Goal: Transaction & Acquisition: Purchase product/service

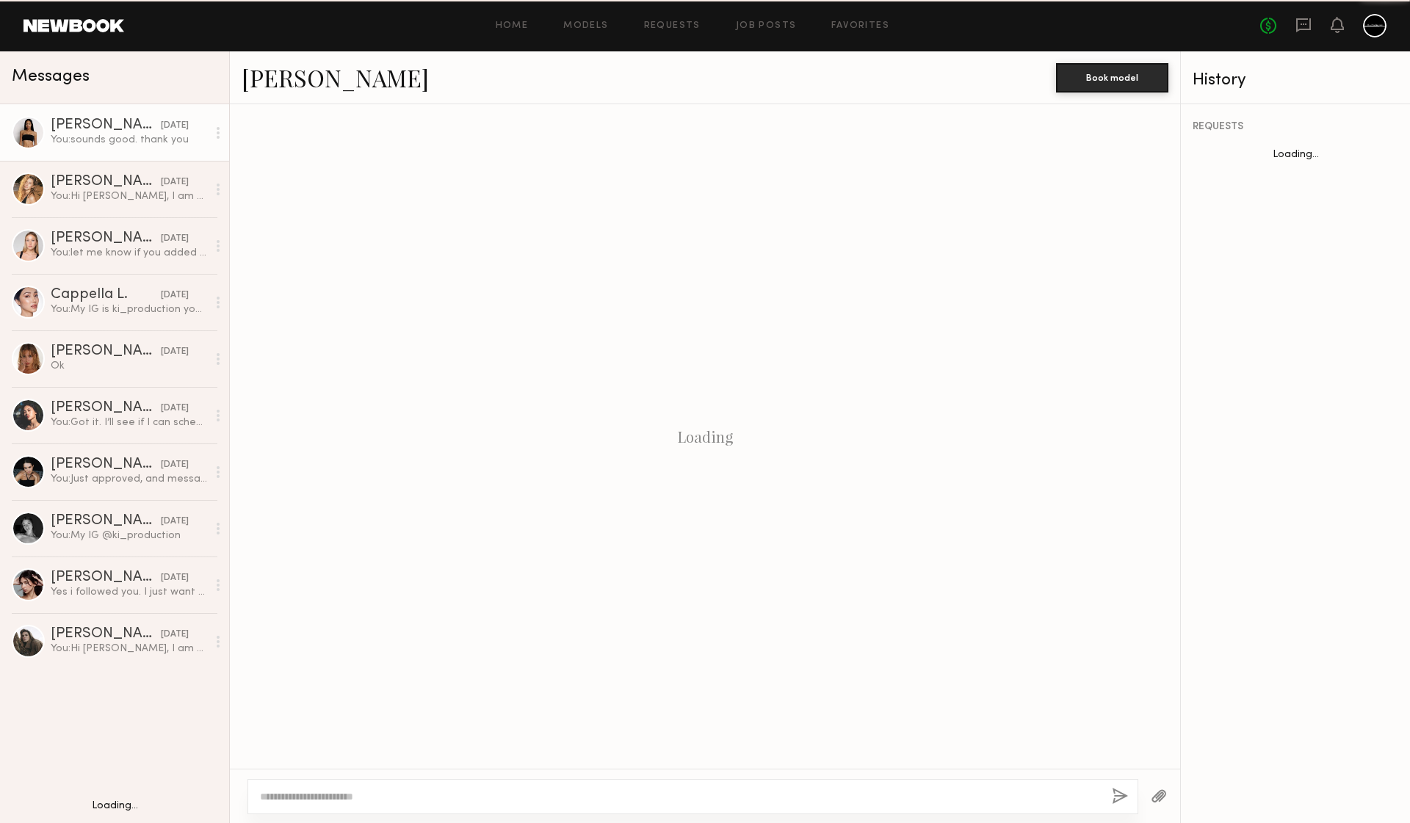
scroll to position [1331, 0]
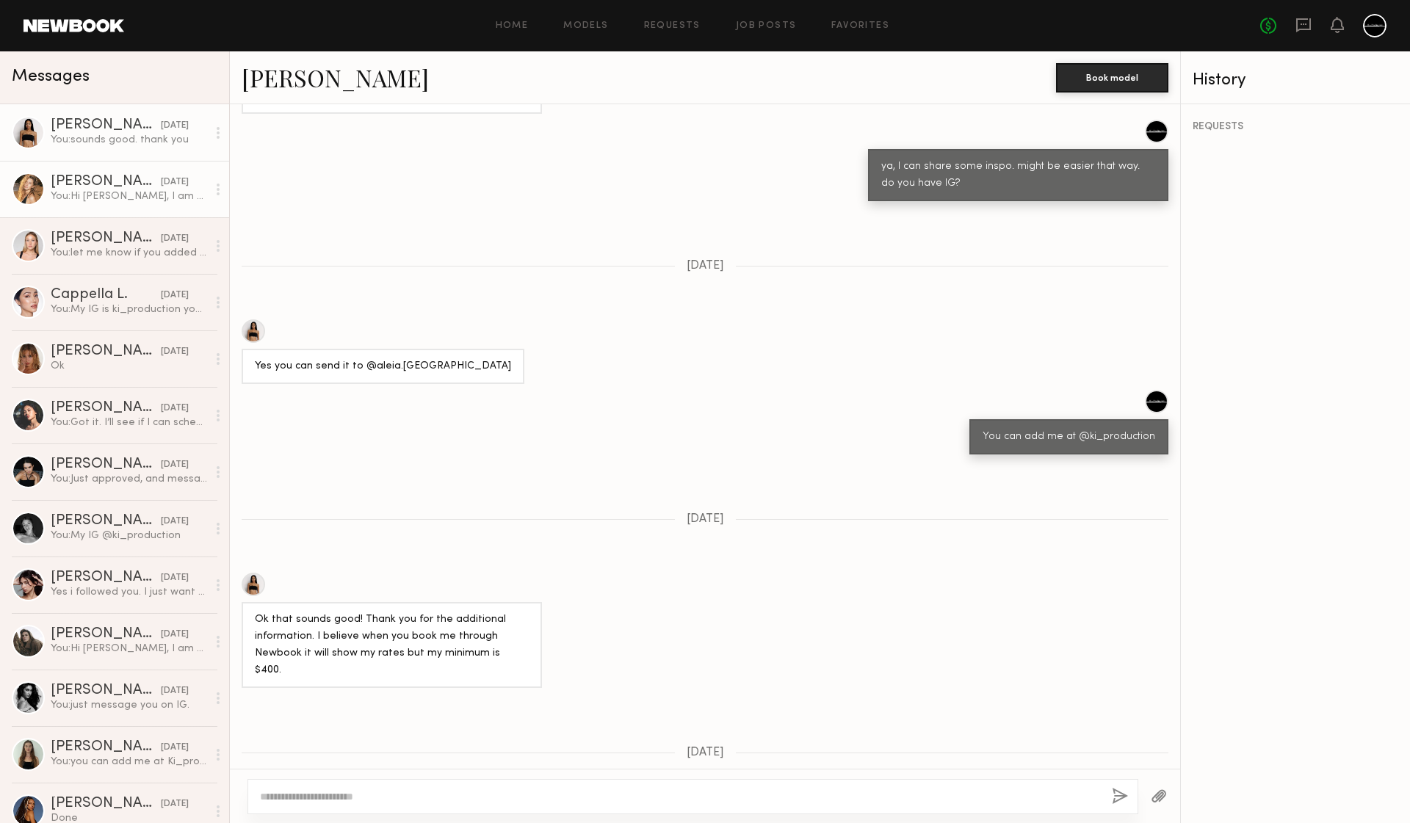
click at [161, 186] on div "09/29/2025" at bounding box center [175, 182] width 28 height 14
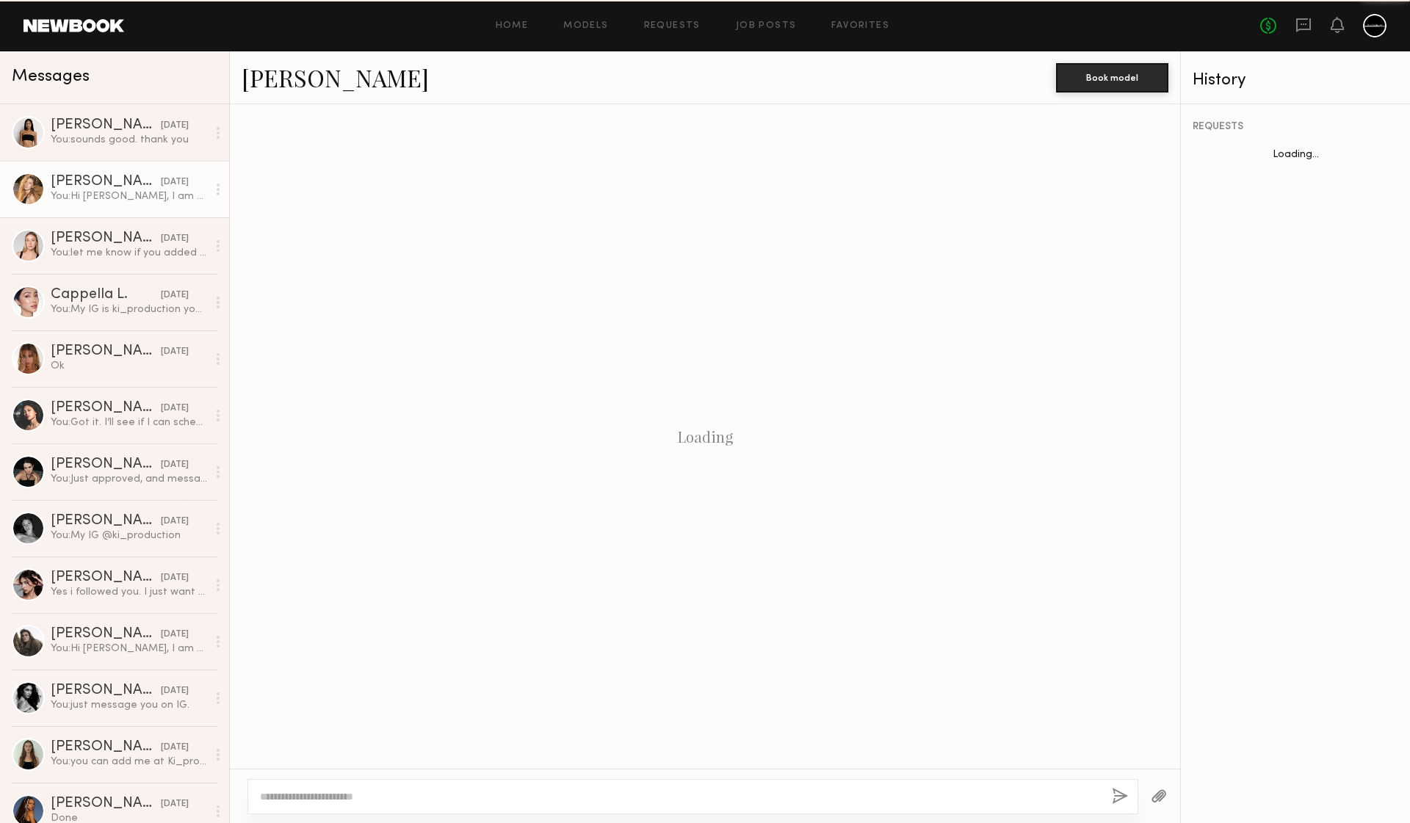
scroll to position [63, 0]
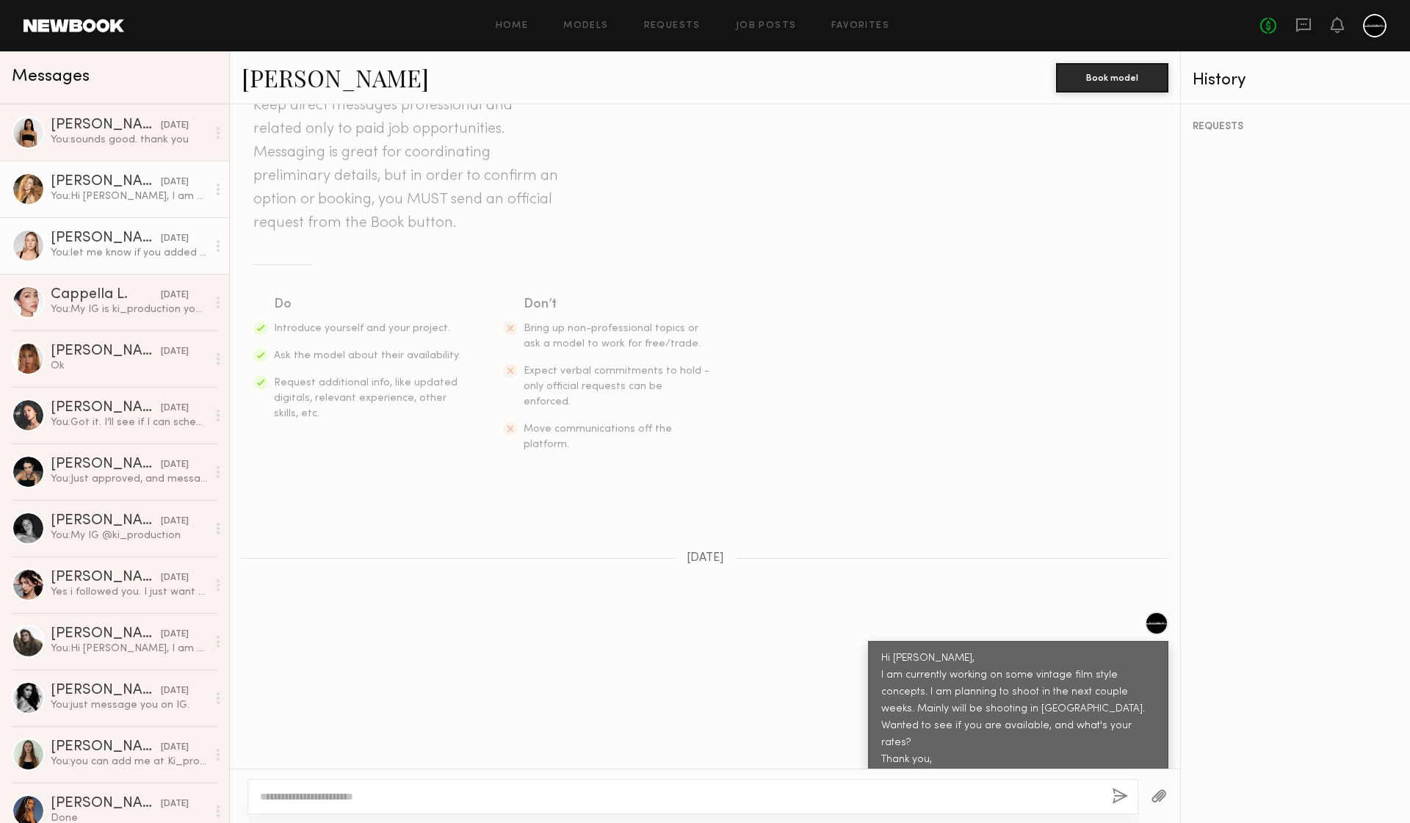
click at [98, 250] on div "You: let me know if you added me, so I can show you some Inspo, and lets confir…" at bounding box center [129, 253] width 156 height 14
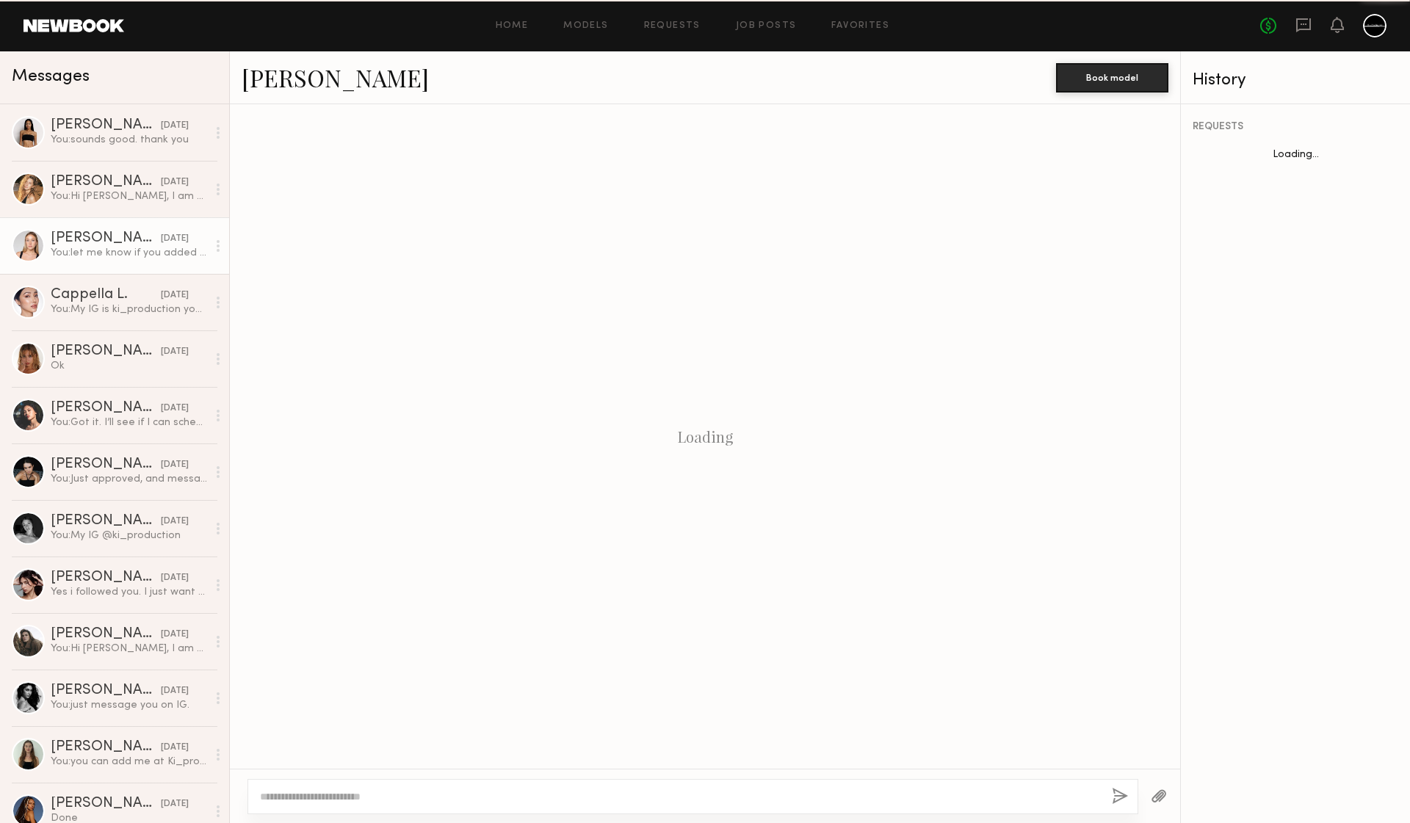
scroll to position [1526, 0]
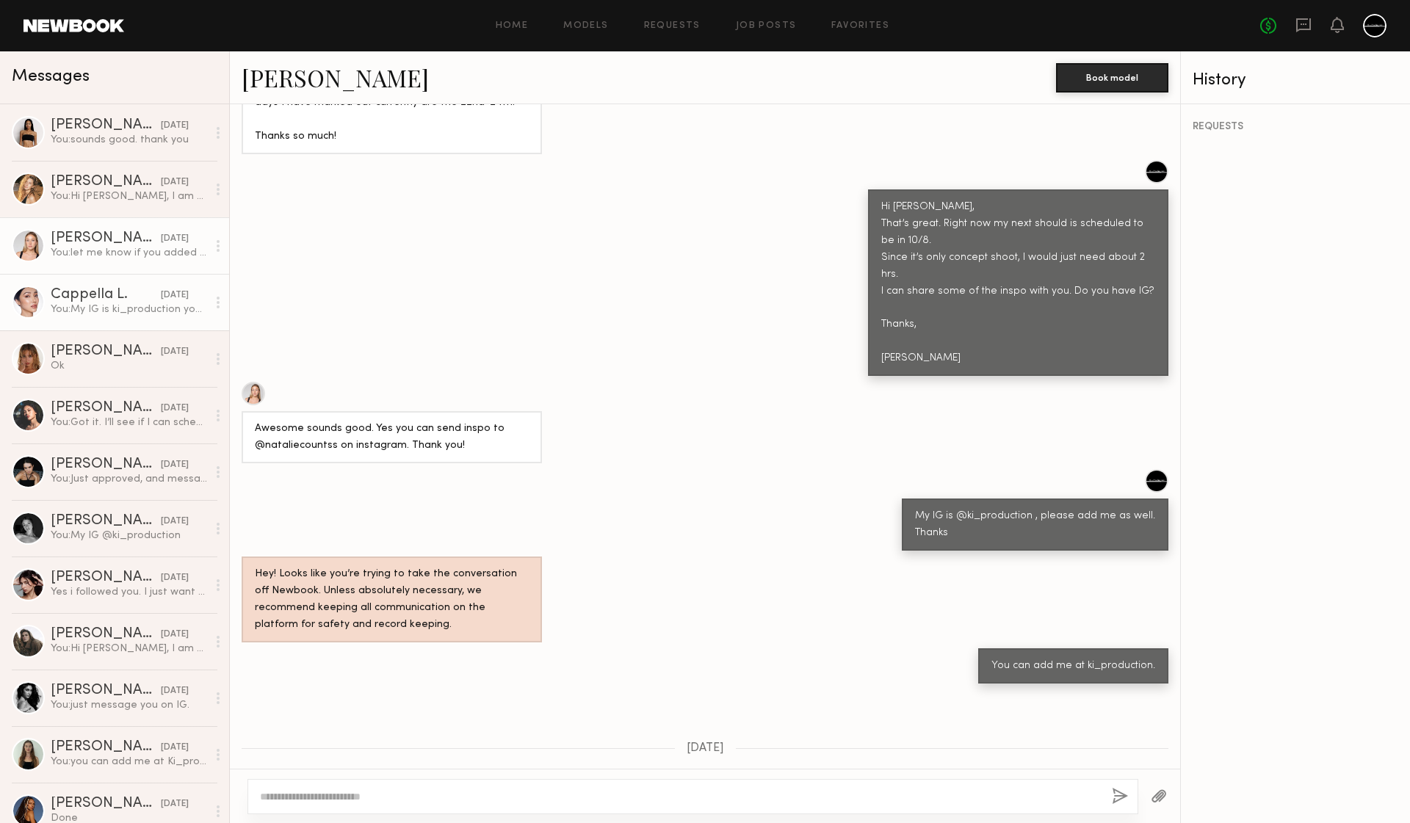
click at [112, 311] on div "You: My IG is ki_production you can add me as well." at bounding box center [129, 309] width 156 height 14
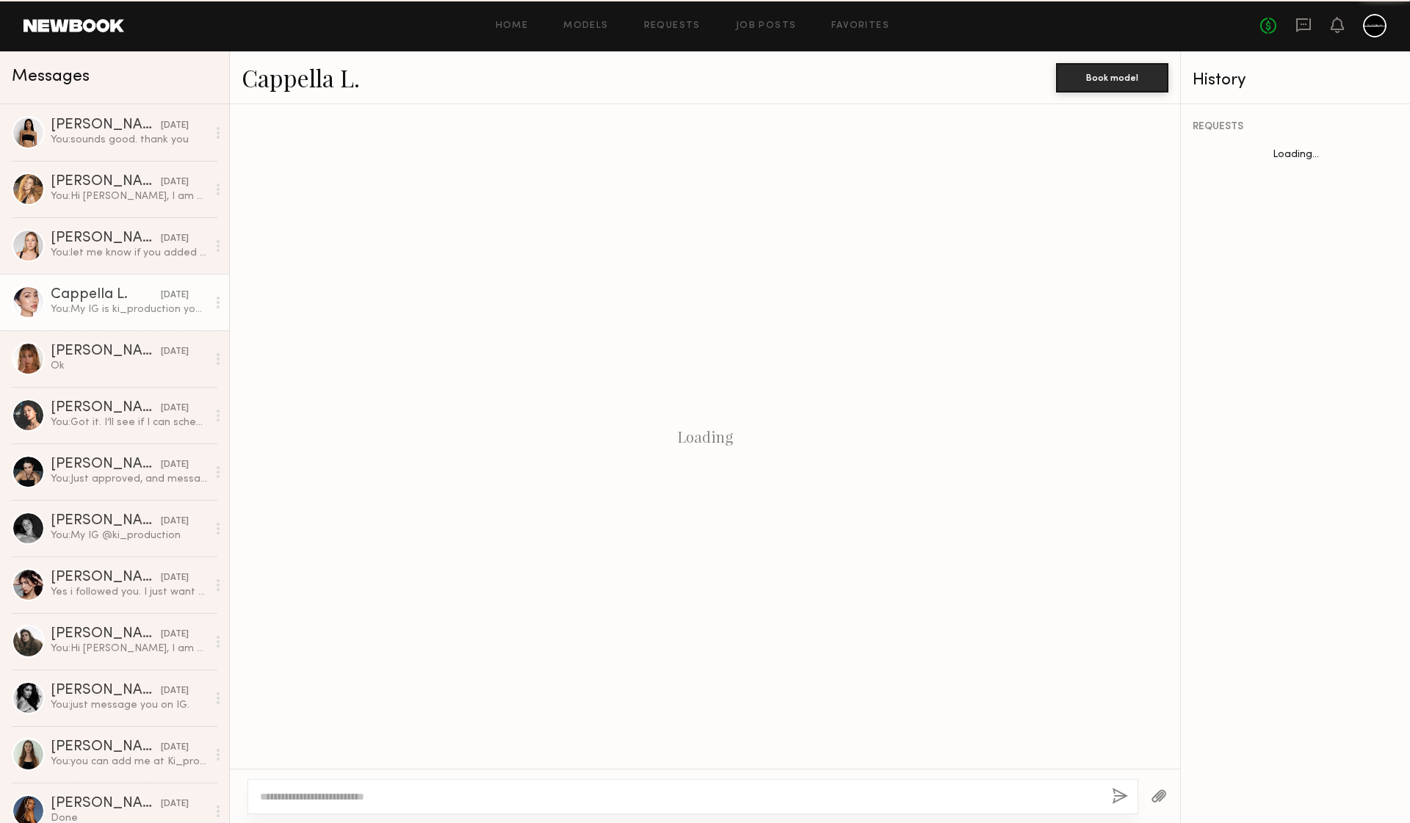
scroll to position [1020, 0]
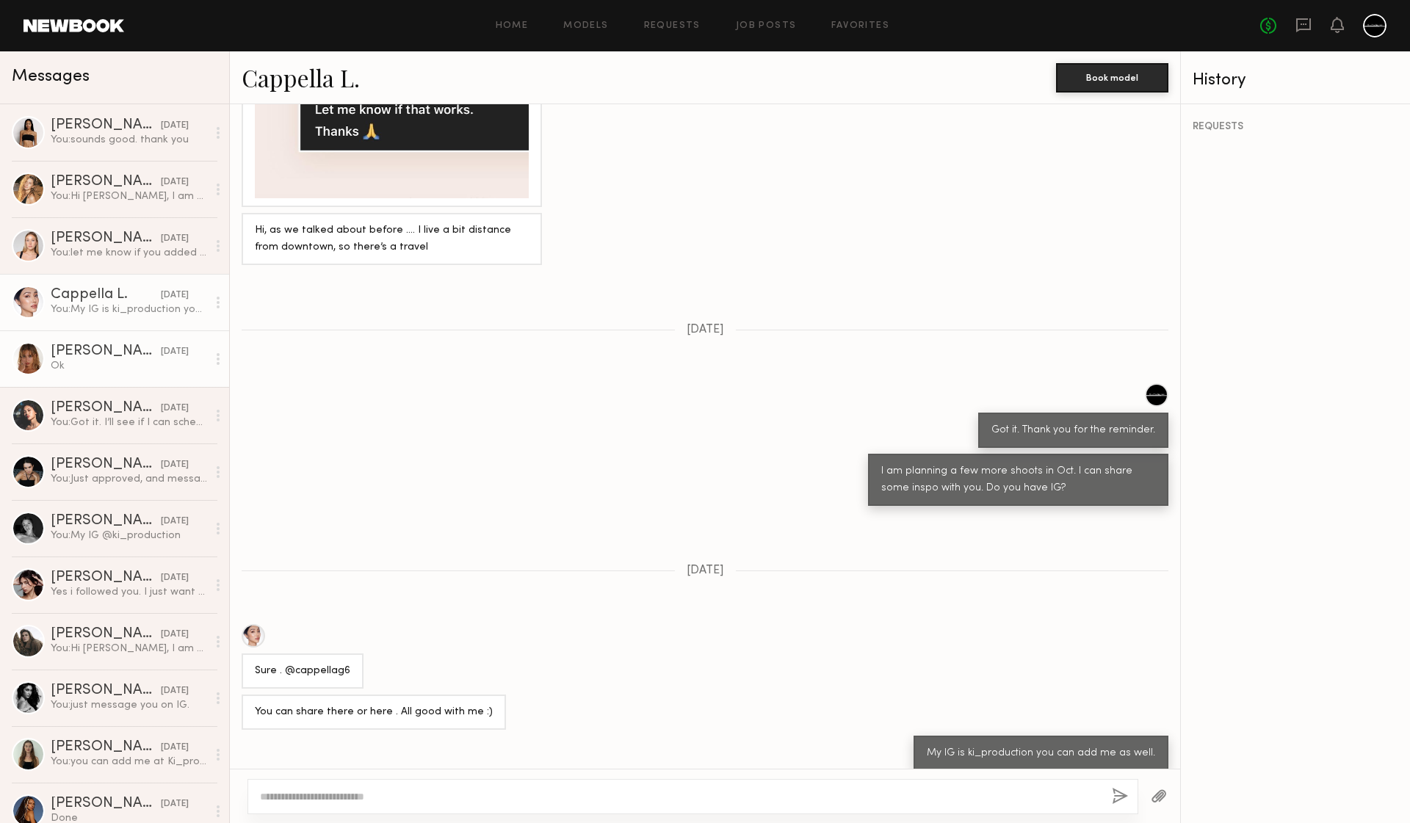
click at [115, 360] on div "Ok" at bounding box center [129, 366] width 156 height 14
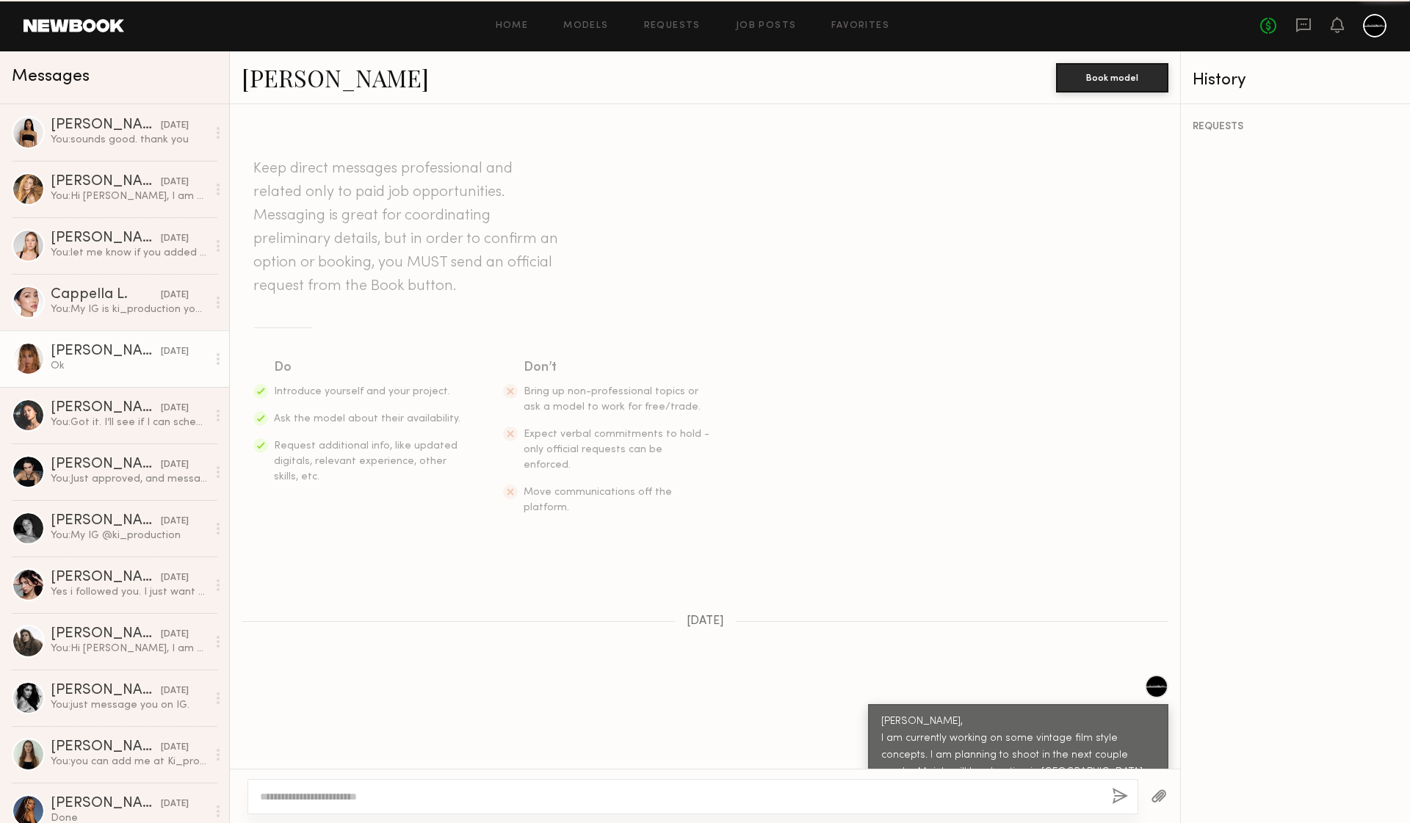
scroll to position [640, 0]
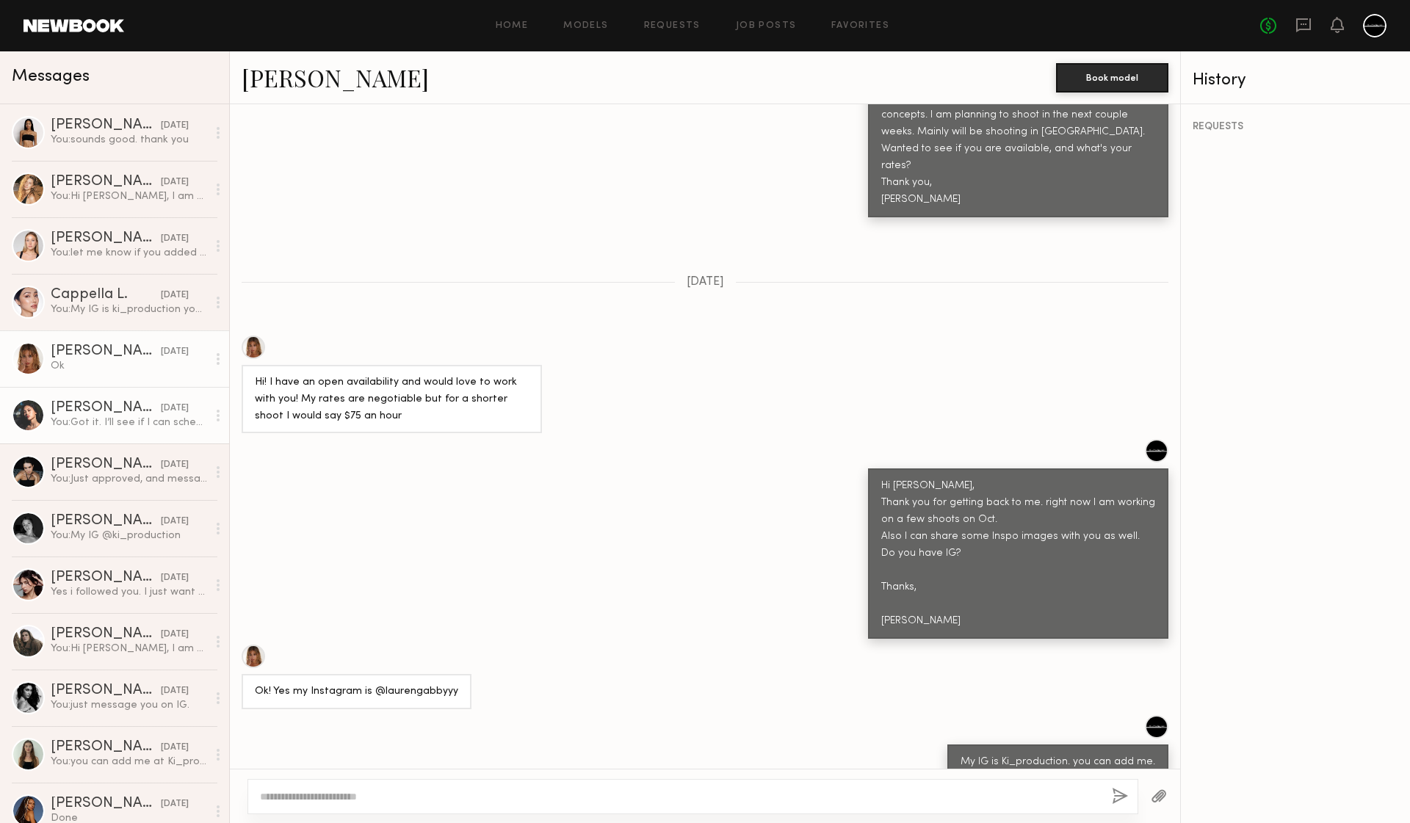
click at [92, 413] on div "Hyejin H." at bounding box center [106, 408] width 110 height 15
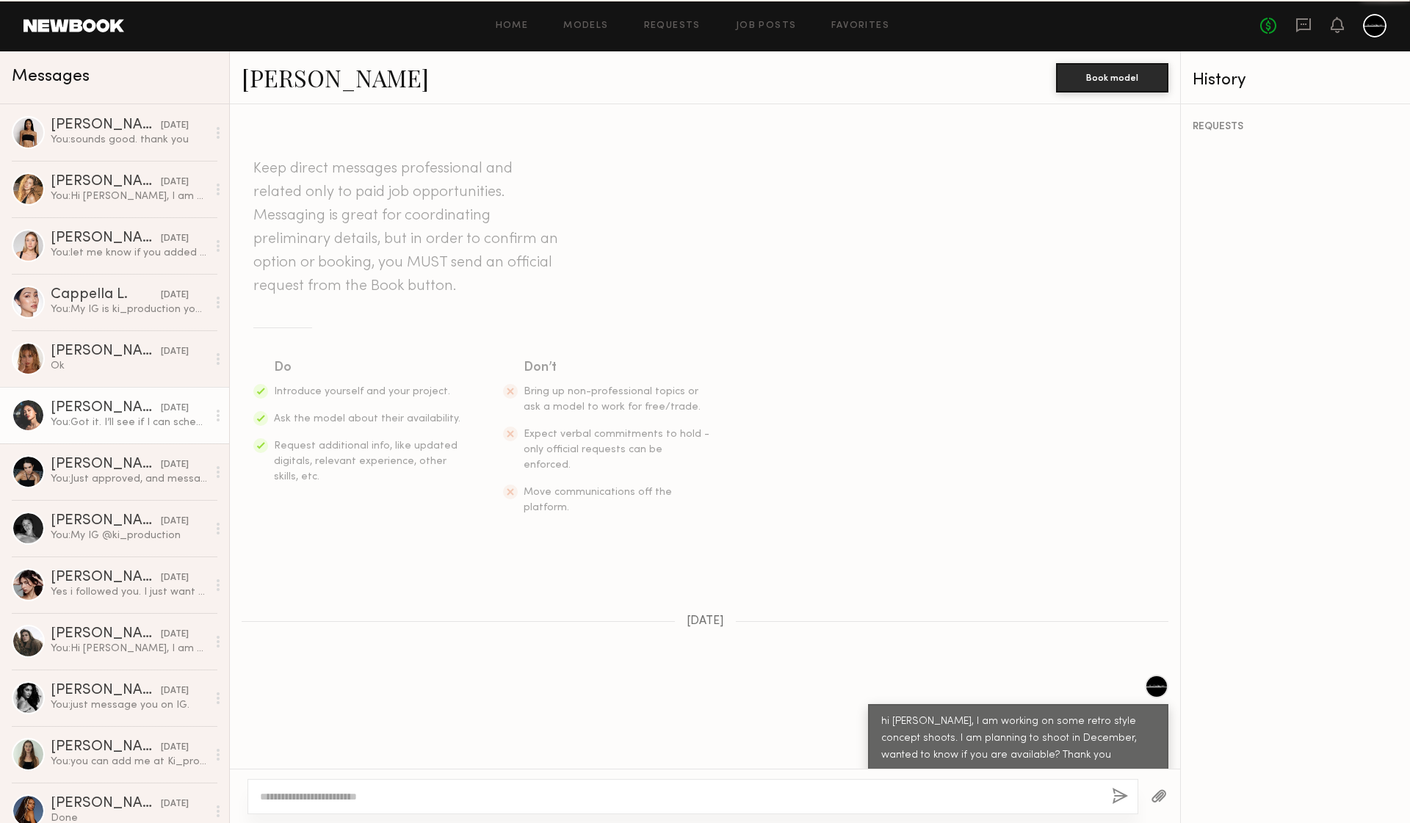
scroll to position [949, 0]
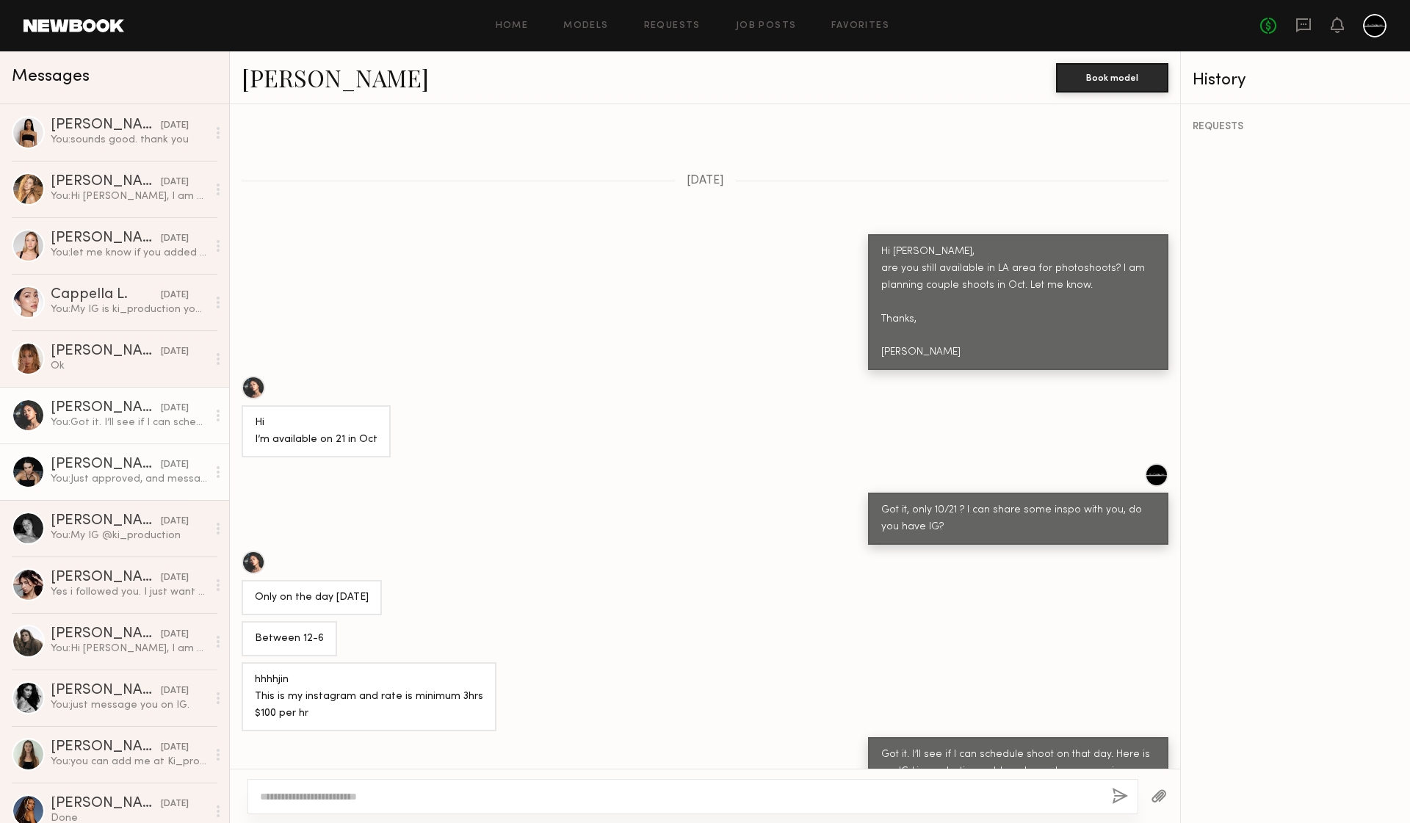
click at [103, 462] on div "Sasha S." at bounding box center [106, 464] width 110 height 15
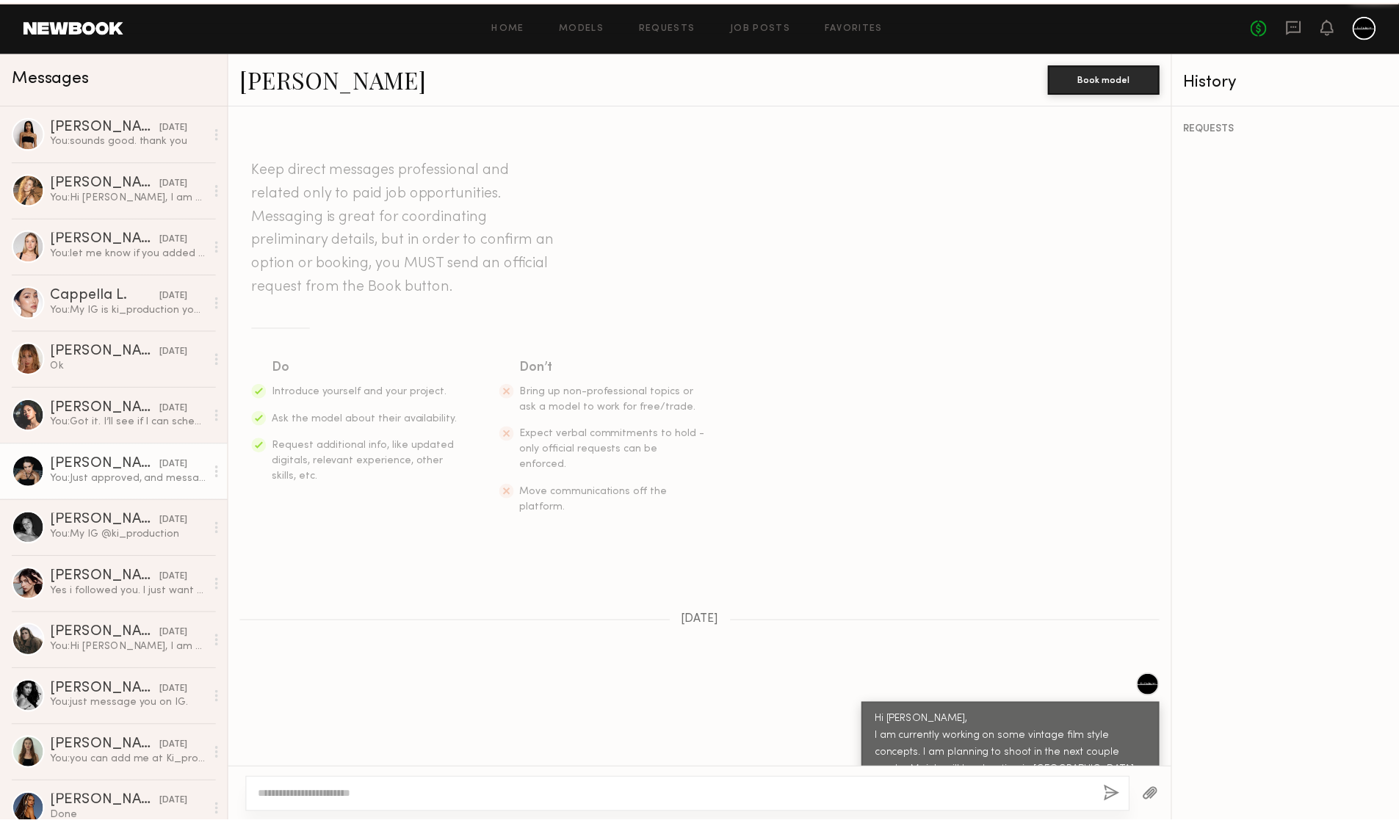
scroll to position [1068, 0]
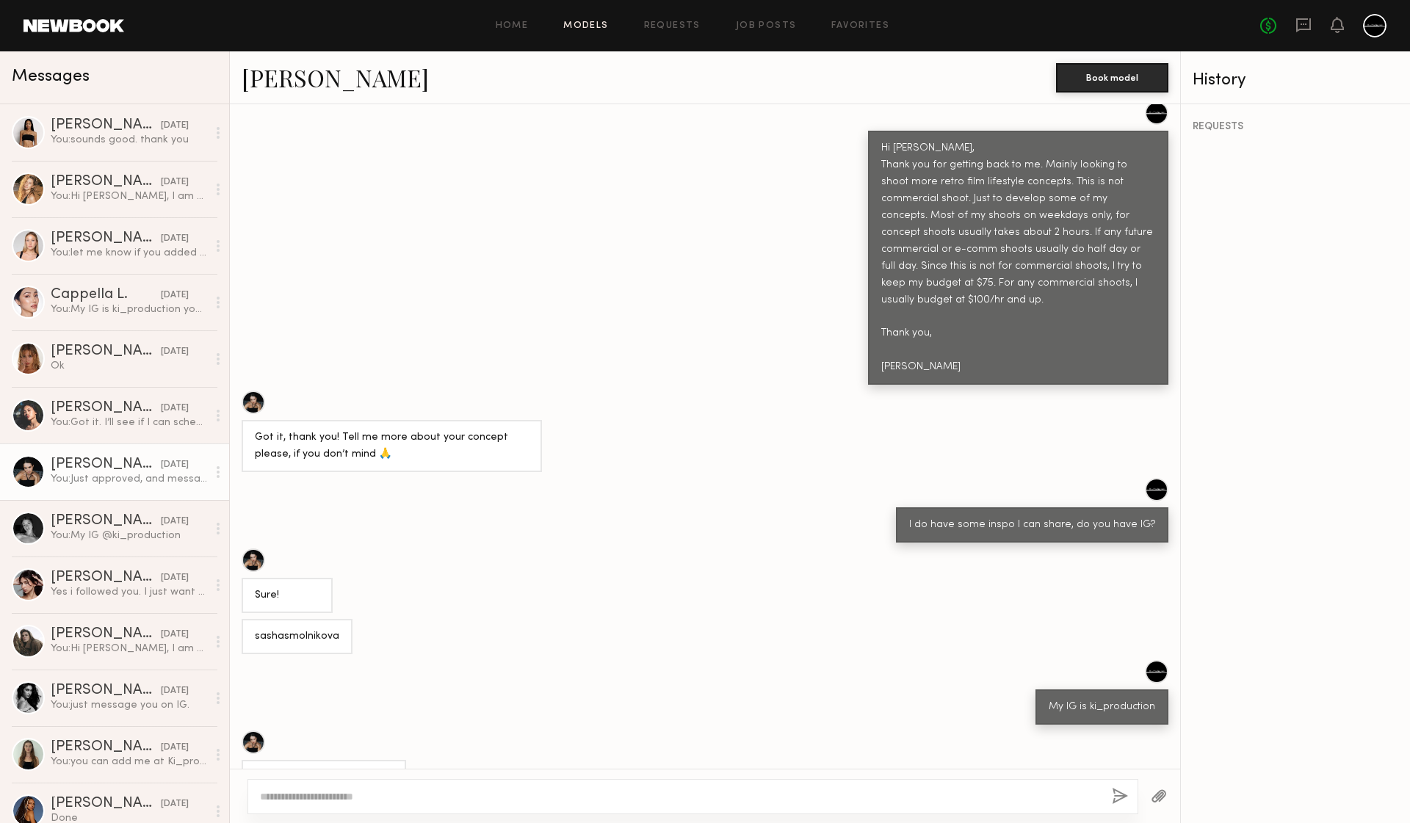
click at [565, 28] on link "Models" at bounding box center [585, 26] width 45 height 10
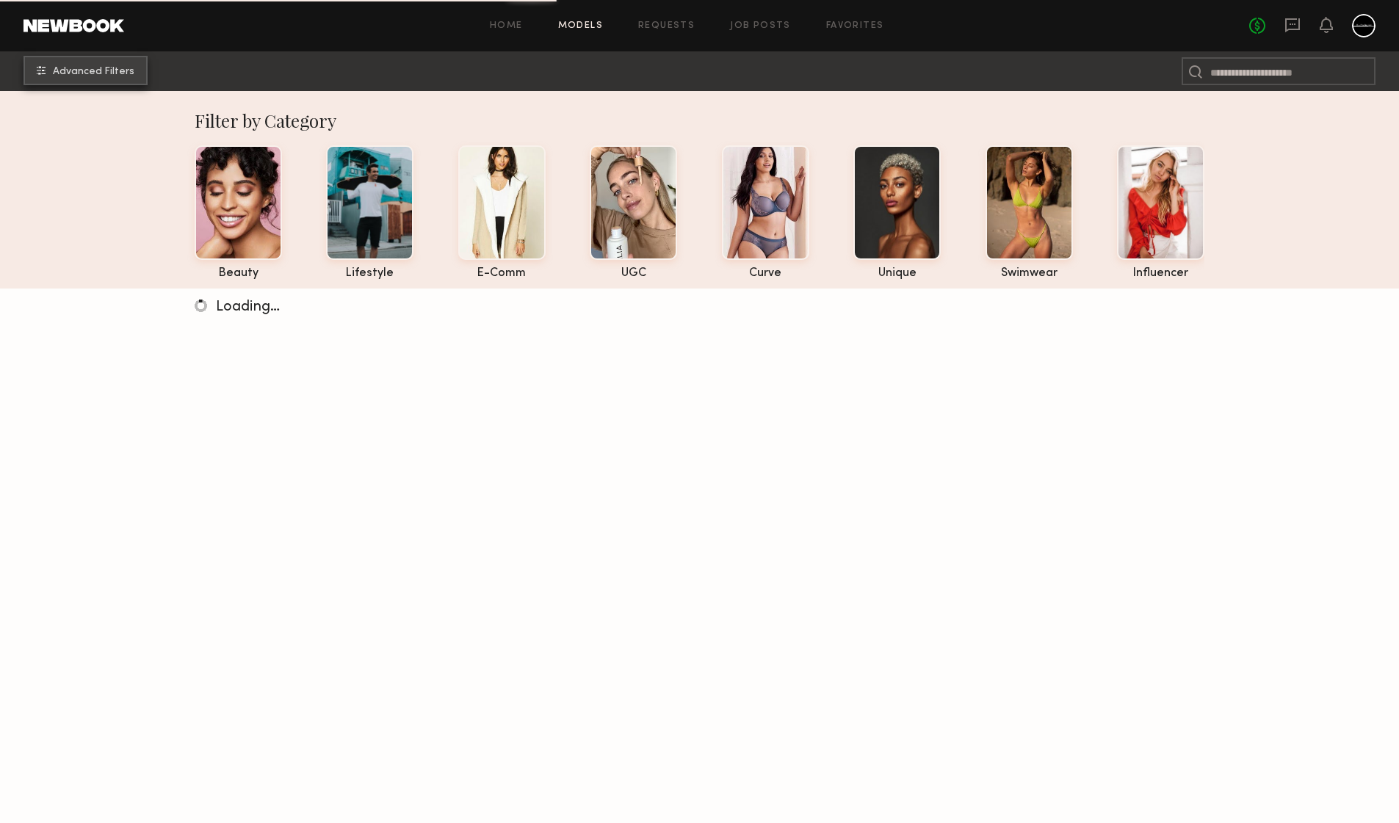
click at [96, 69] on span "Advanced Filters" at bounding box center [93, 72] width 81 height 10
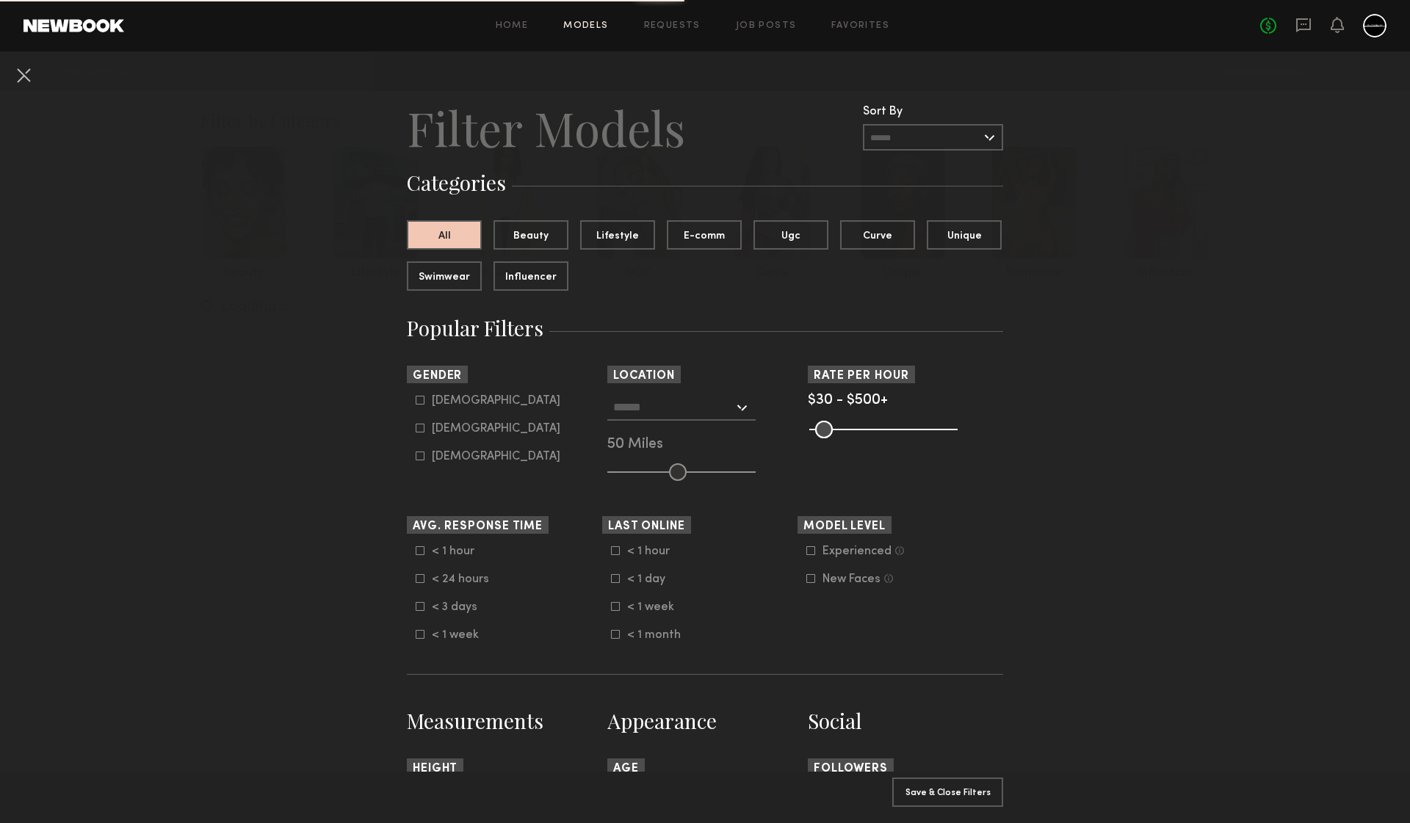
click at [948, 137] on input "text" at bounding box center [933, 137] width 140 height 26
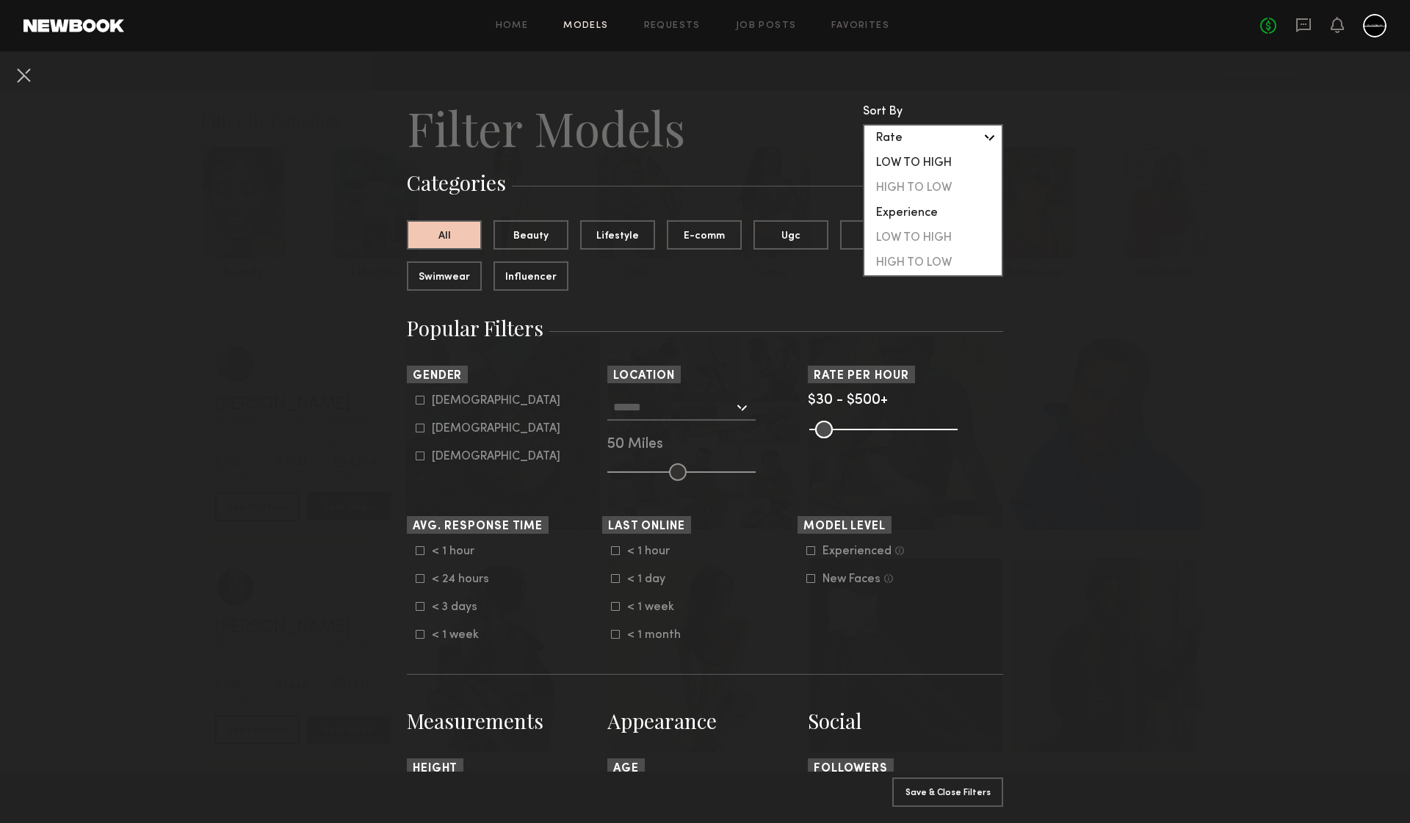
click at [923, 159] on div "LOW TO HIGH" at bounding box center [932, 163] width 137 height 25
type input "**********"
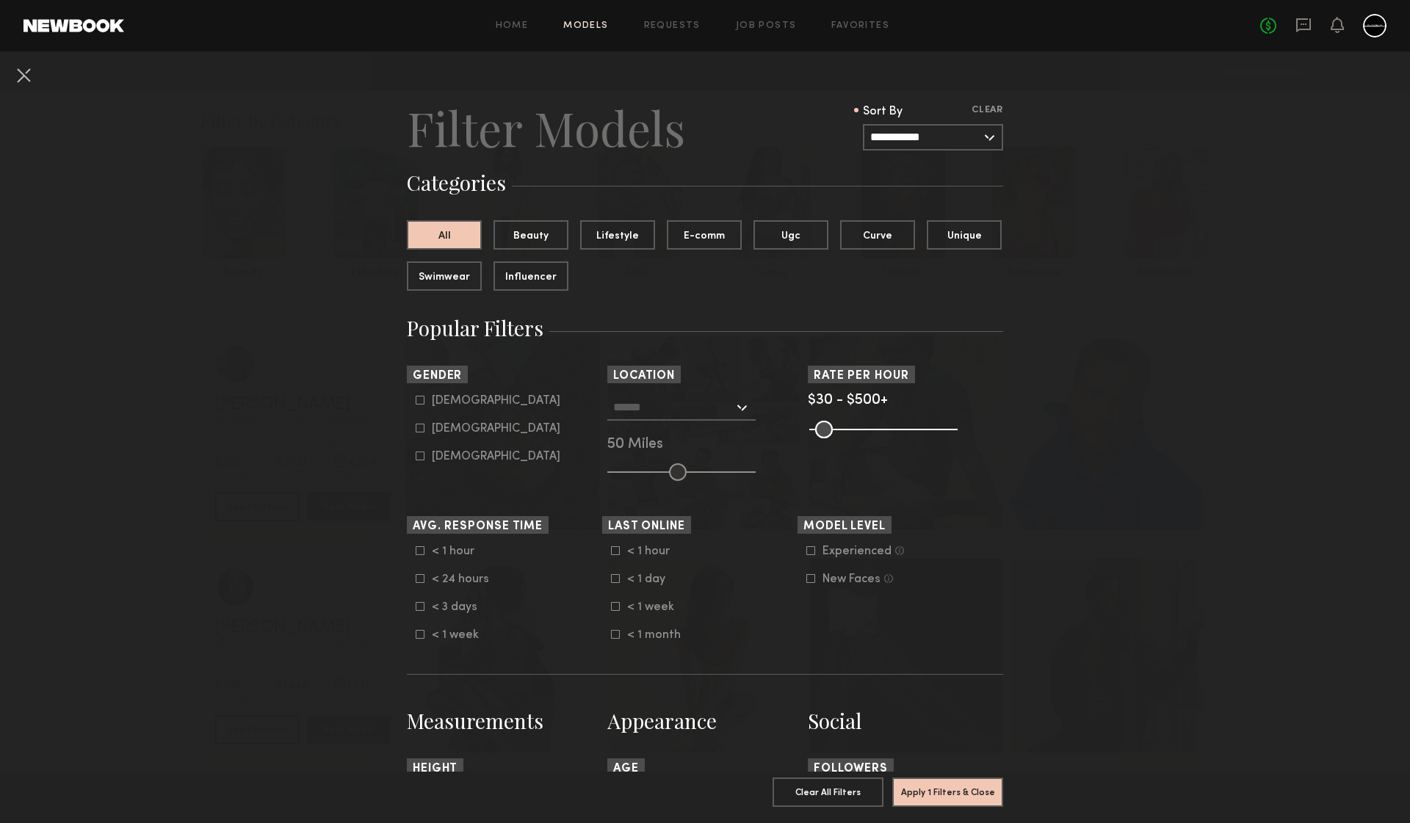
click at [416, 429] on icon at bounding box center [420, 428] width 9 height 9
type input "**"
click at [675, 402] on input "text" at bounding box center [673, 406] width 120 height 25
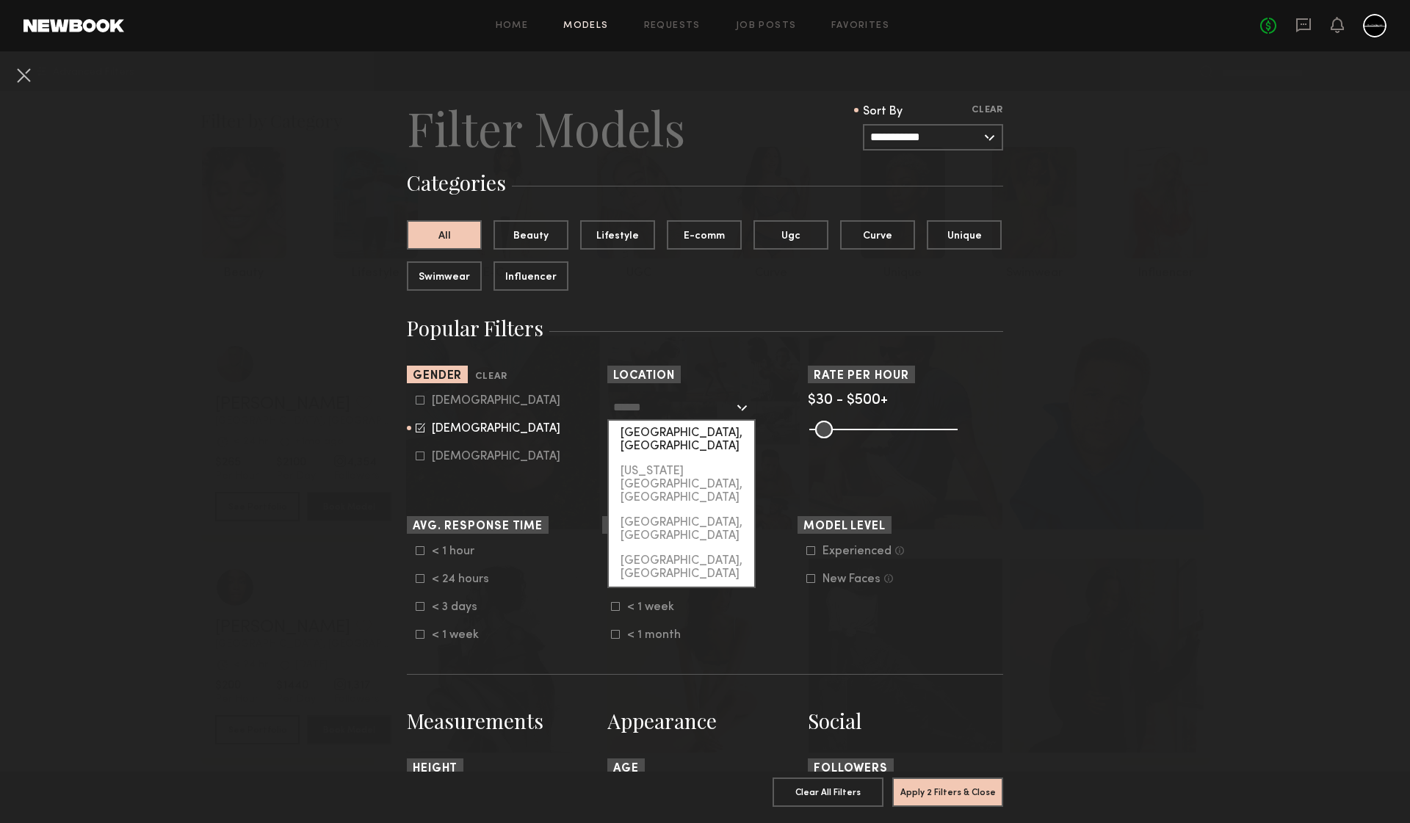
click at [660, 431] on div "Los Angeles, CA" at bounding box center [681, 440] width 145 height 38
type input "**********"
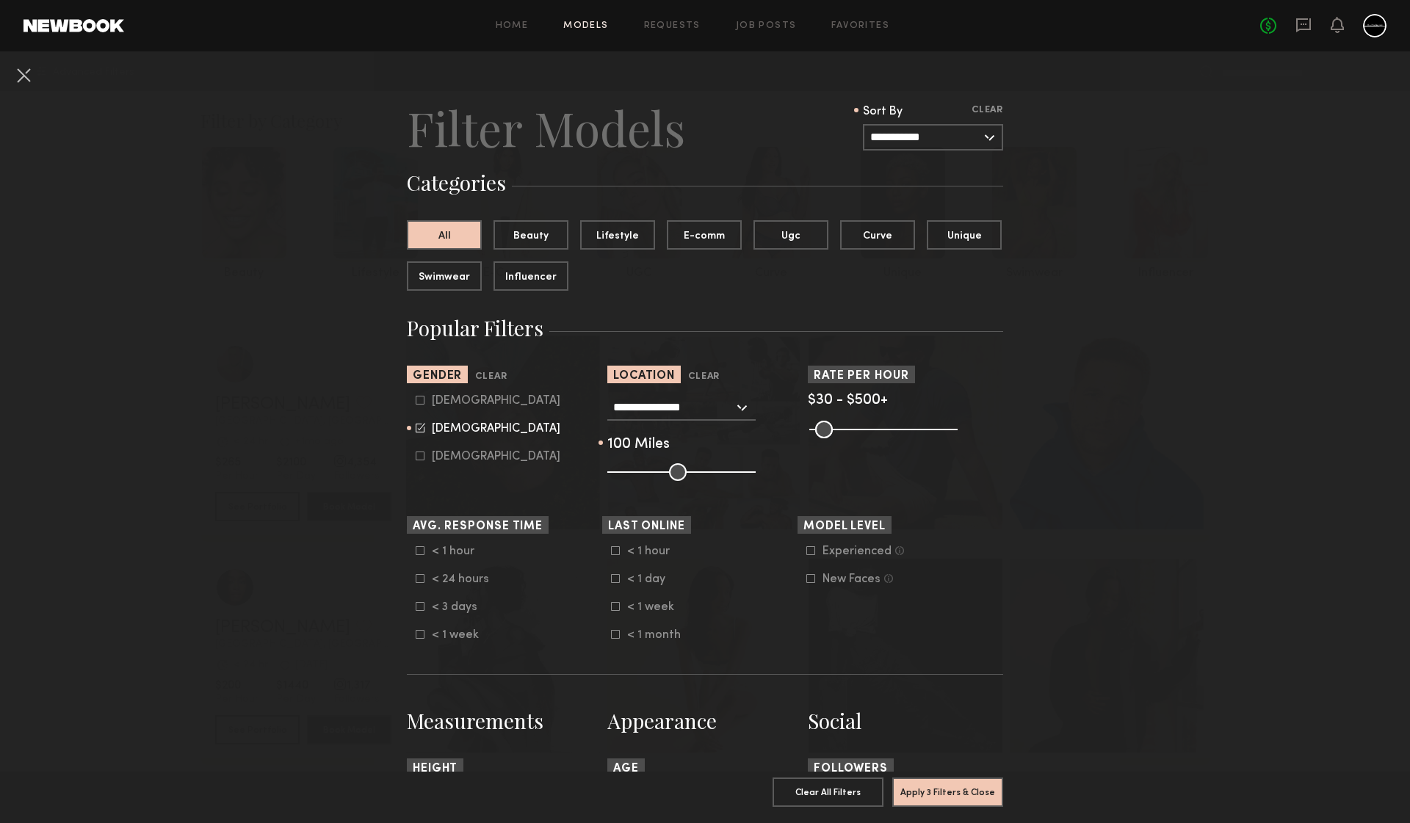
drag, startPoint x: 667, startPoint y: 471, endPoint x: 844, endPoint y: 484, distance: 176.7
type input "***"
click at [844, 484] on form "**********" at bounding box center [705, 830] width 596 height 1465
click at [612, 554] on icon at bounding box center [616, 551] width 8 height 8
click at [612, 582] on icon at bounding box center [616, 579] width 8 height 8
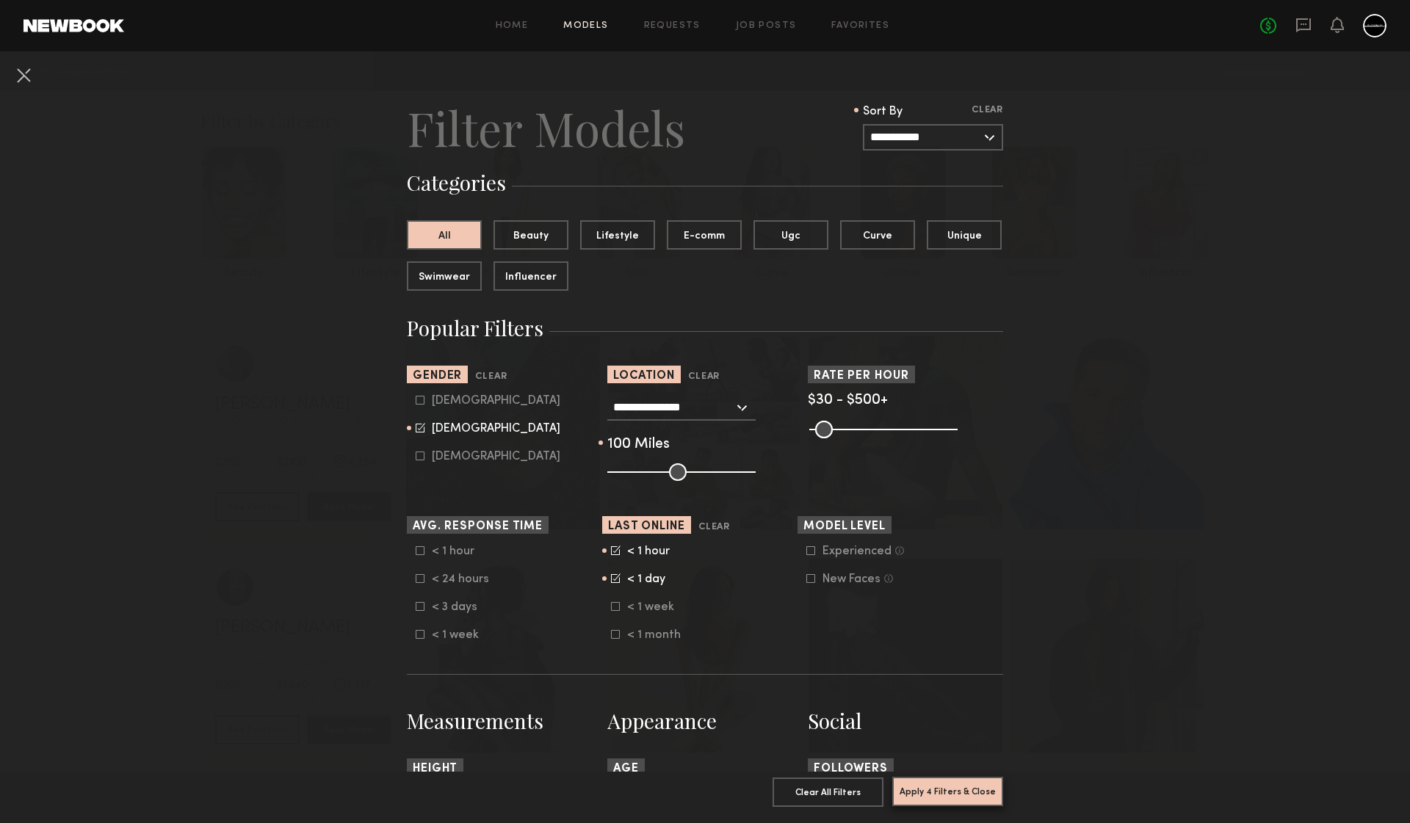
click at [953, 783] on button "Apply 4 Filters & Close" at bounding box center [947, 791] width 111 height 29
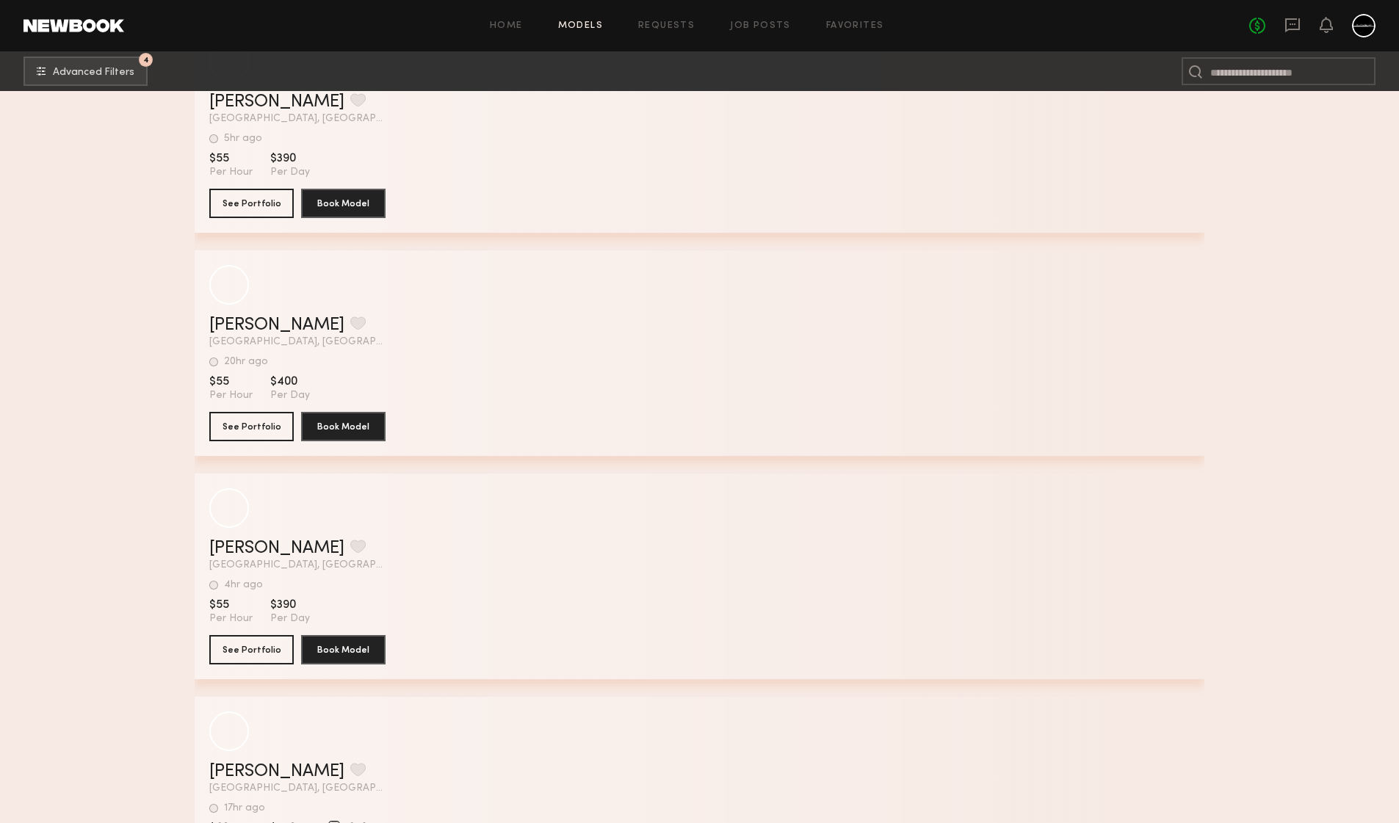
scroll to position [2725, 0]
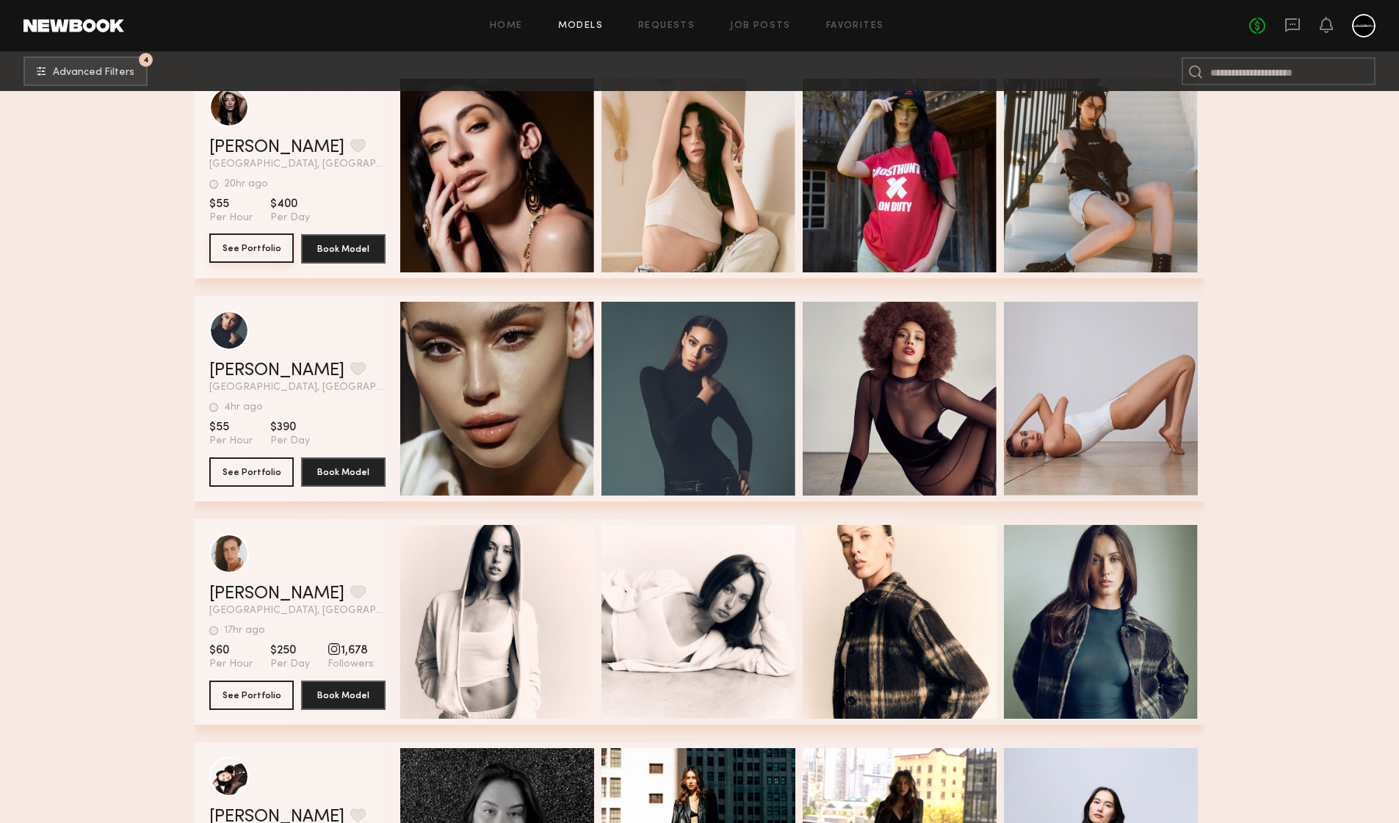
click at [239, 248] on button "See Portfolio" at bounding box center [251, 247] width 84 height 29
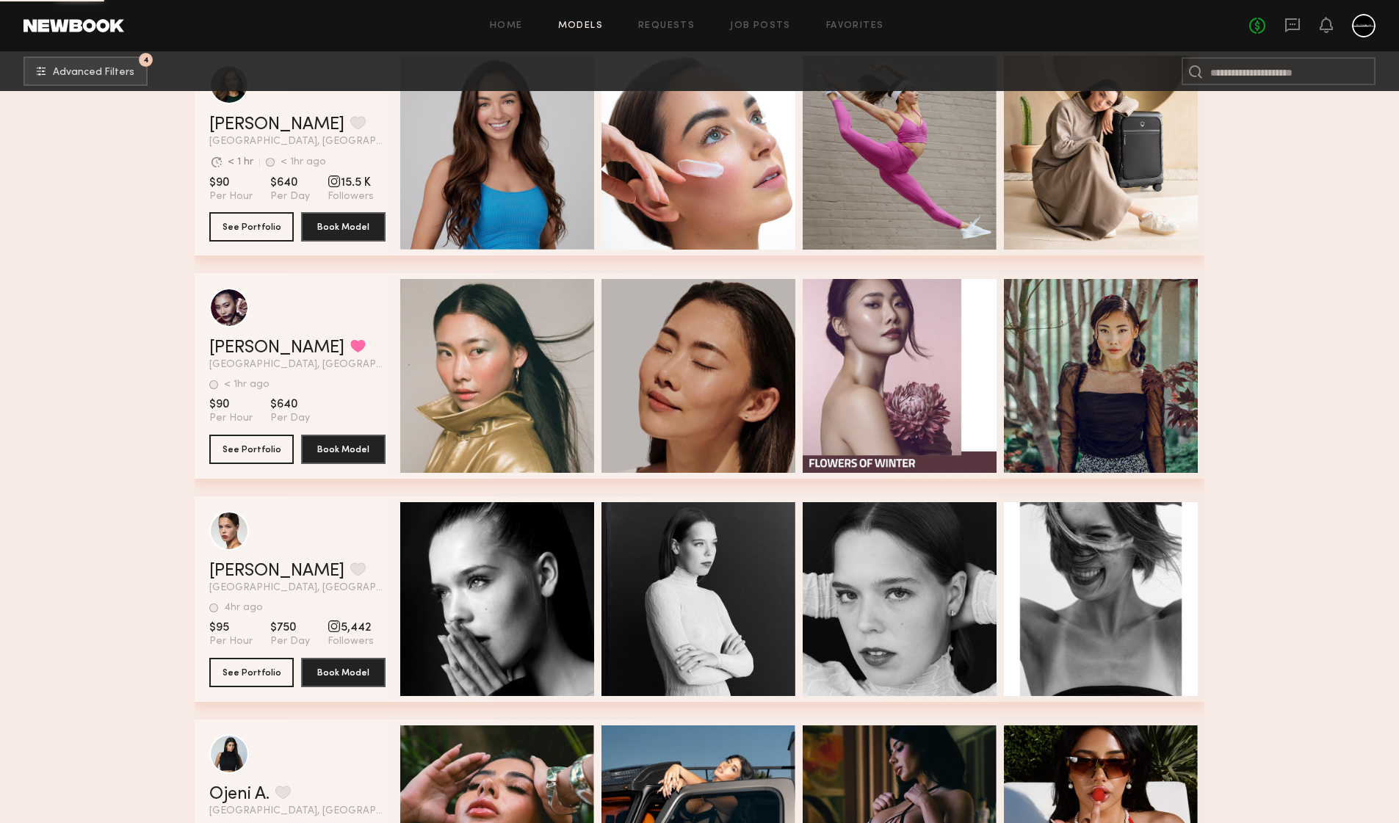
scroll to position [9548, 0]
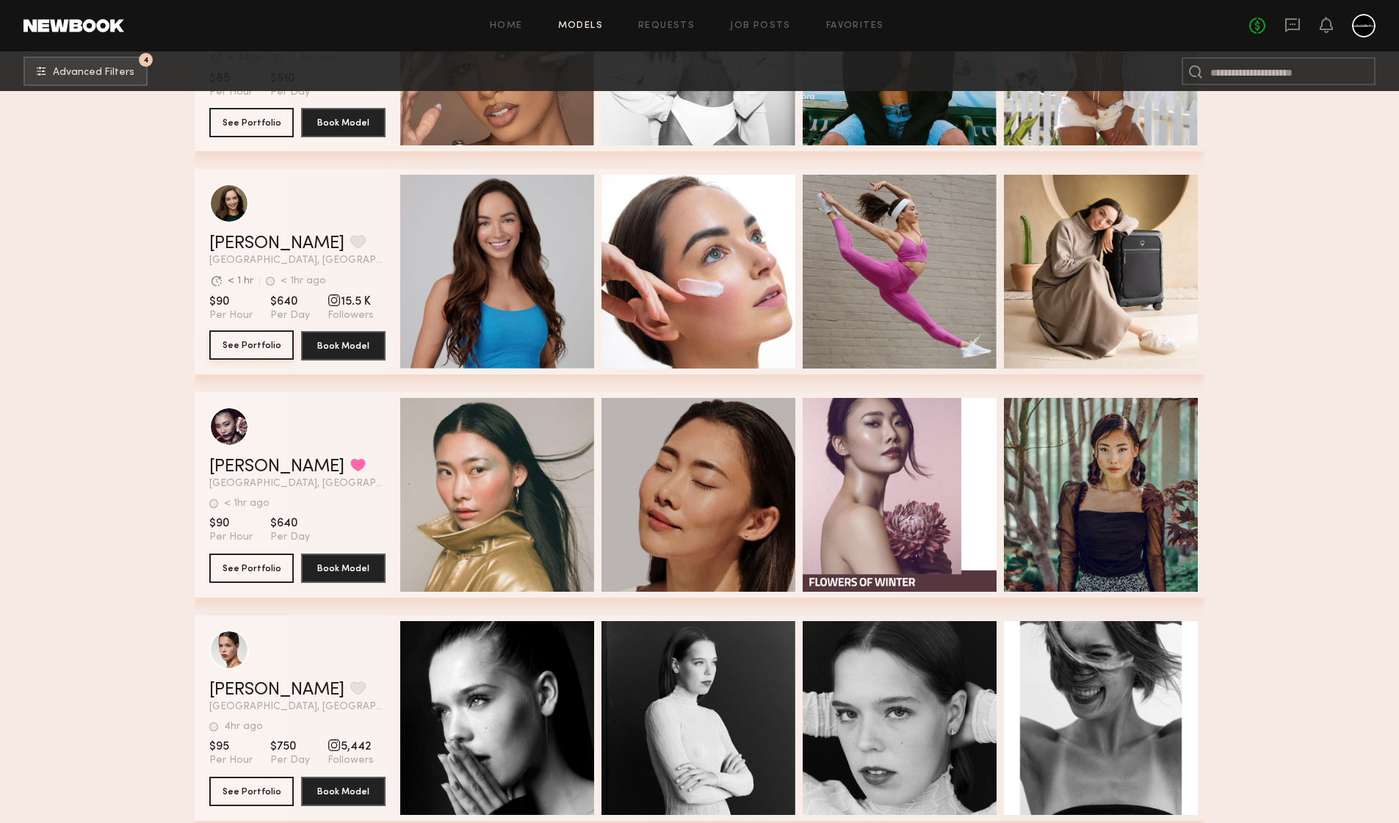
click at [236, 336] on button "See Portfolio" at bounding box center [251, 344] width 84 height 29
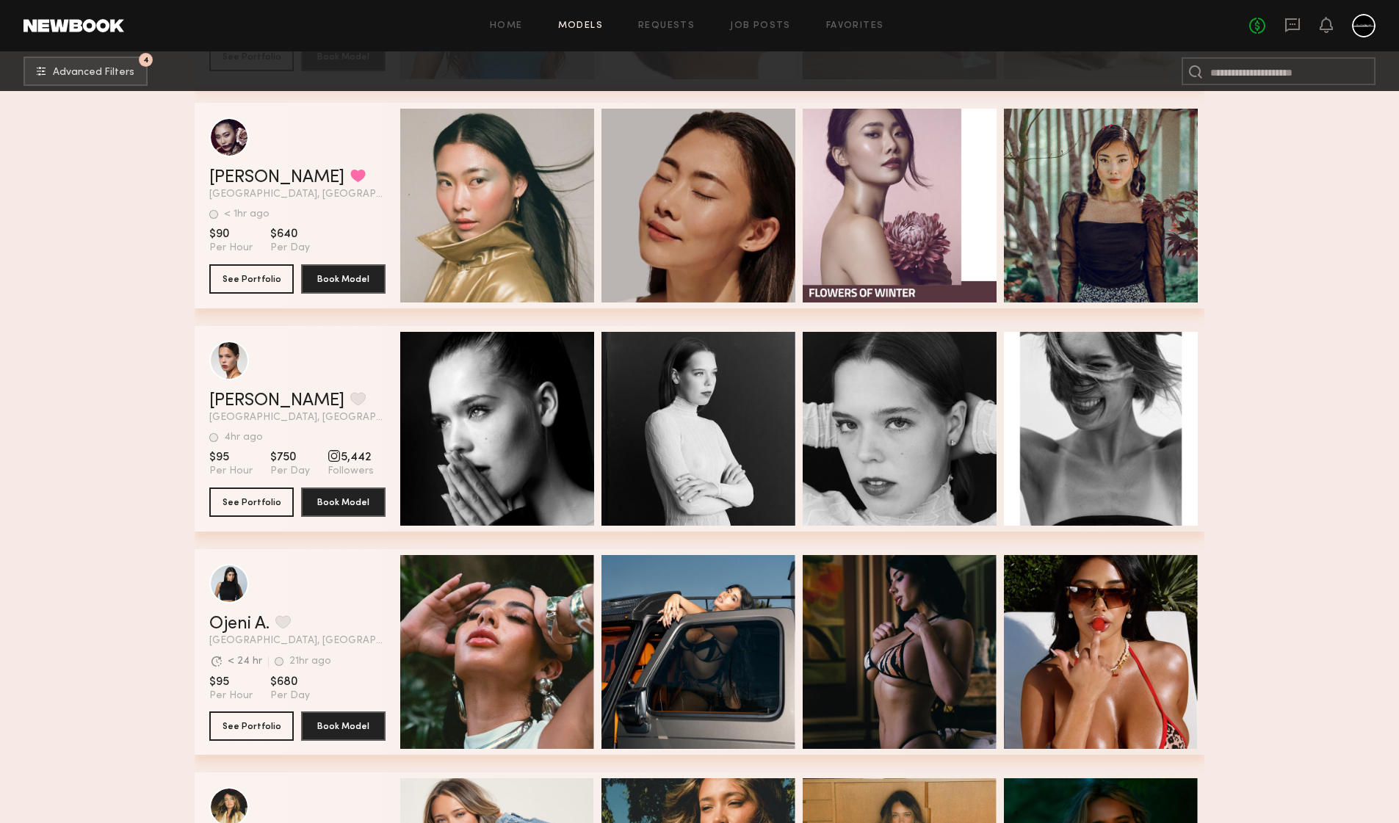
scroll to position [9822, 0]
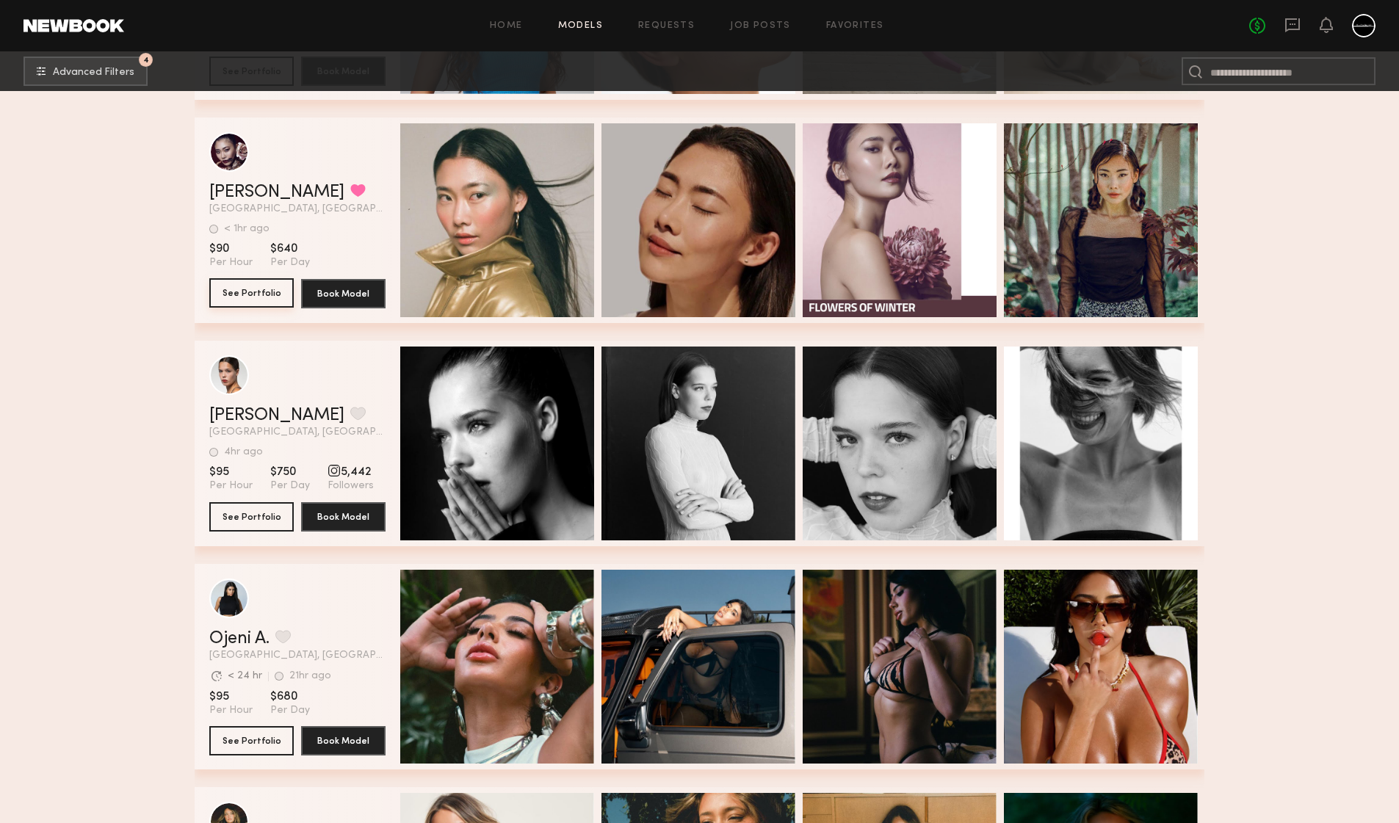
click at [258, 297] on button "See Portfolio" at bounding box center [251, 292] width 84 height 29
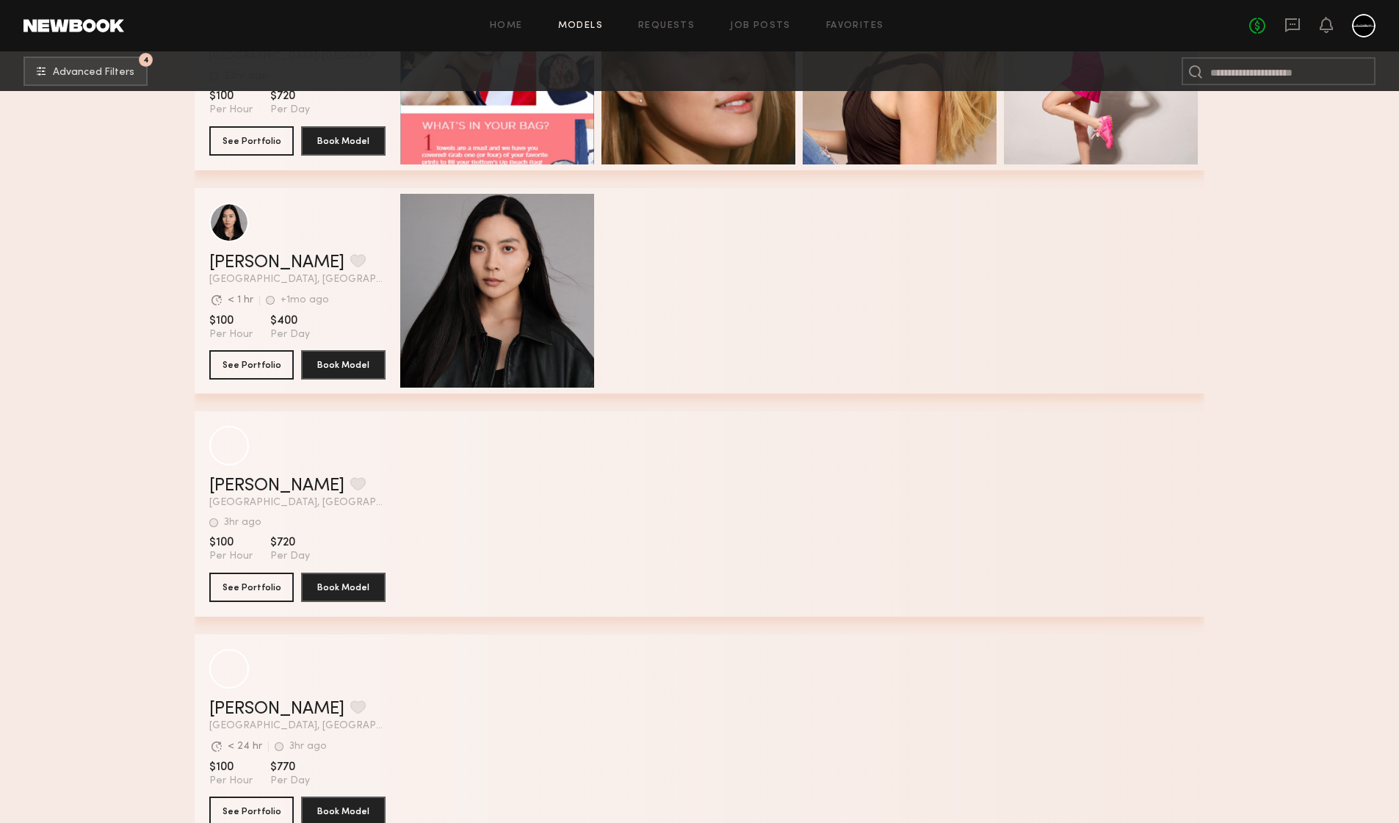
scroll to position [16732, 0]
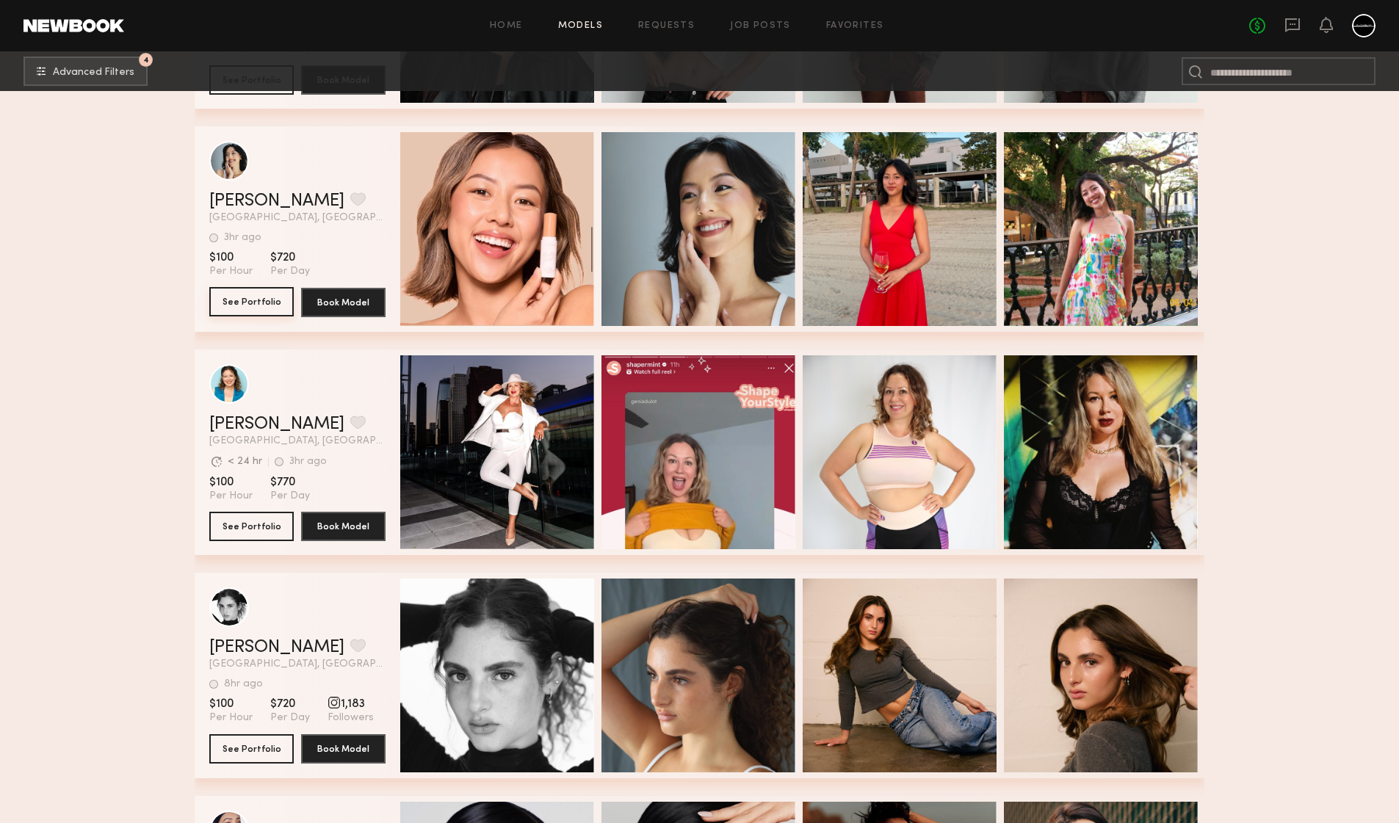
click at [265, 300] on button "See Portfolio" at bounding box center [251, 301] width 84 height 29
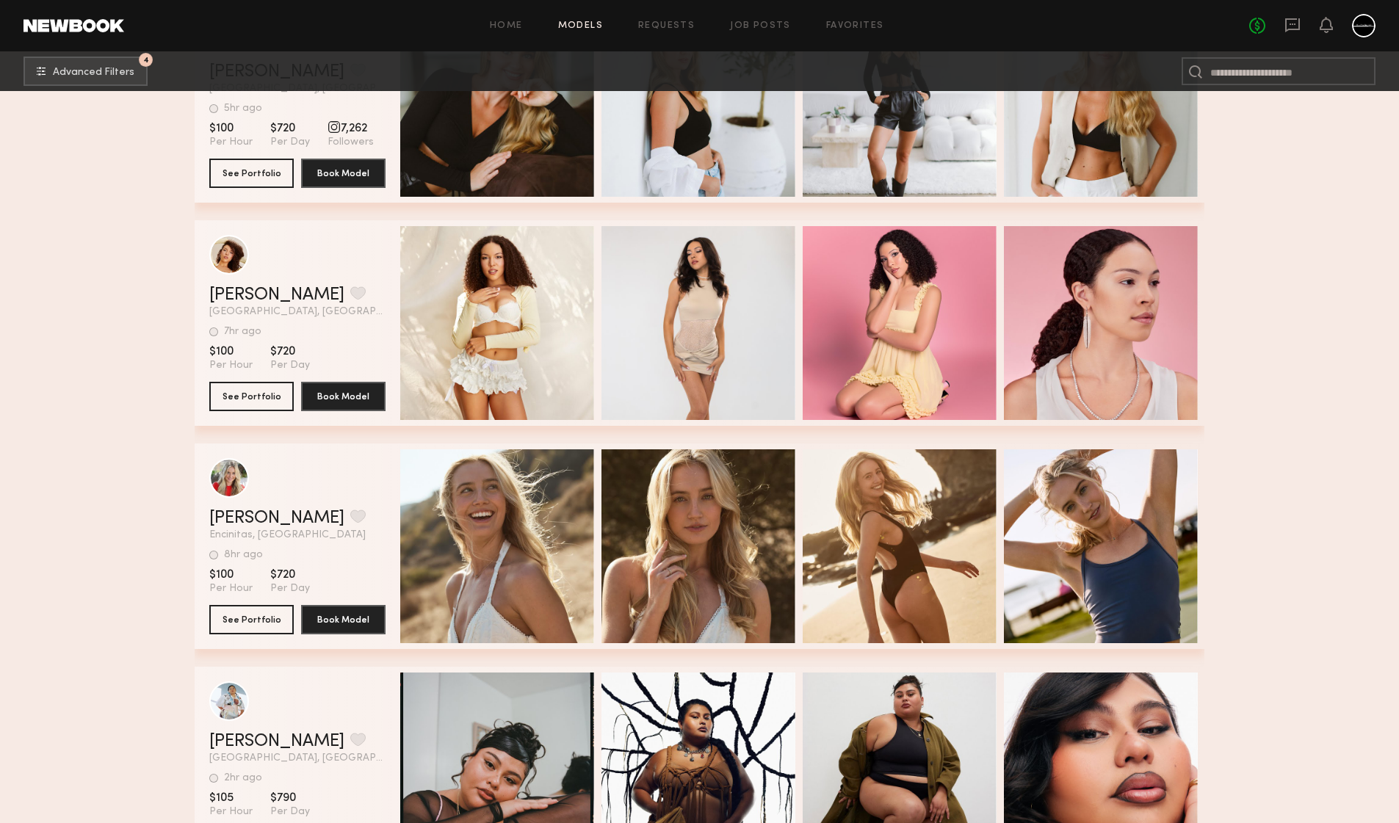
scroll to position [27038, 0]
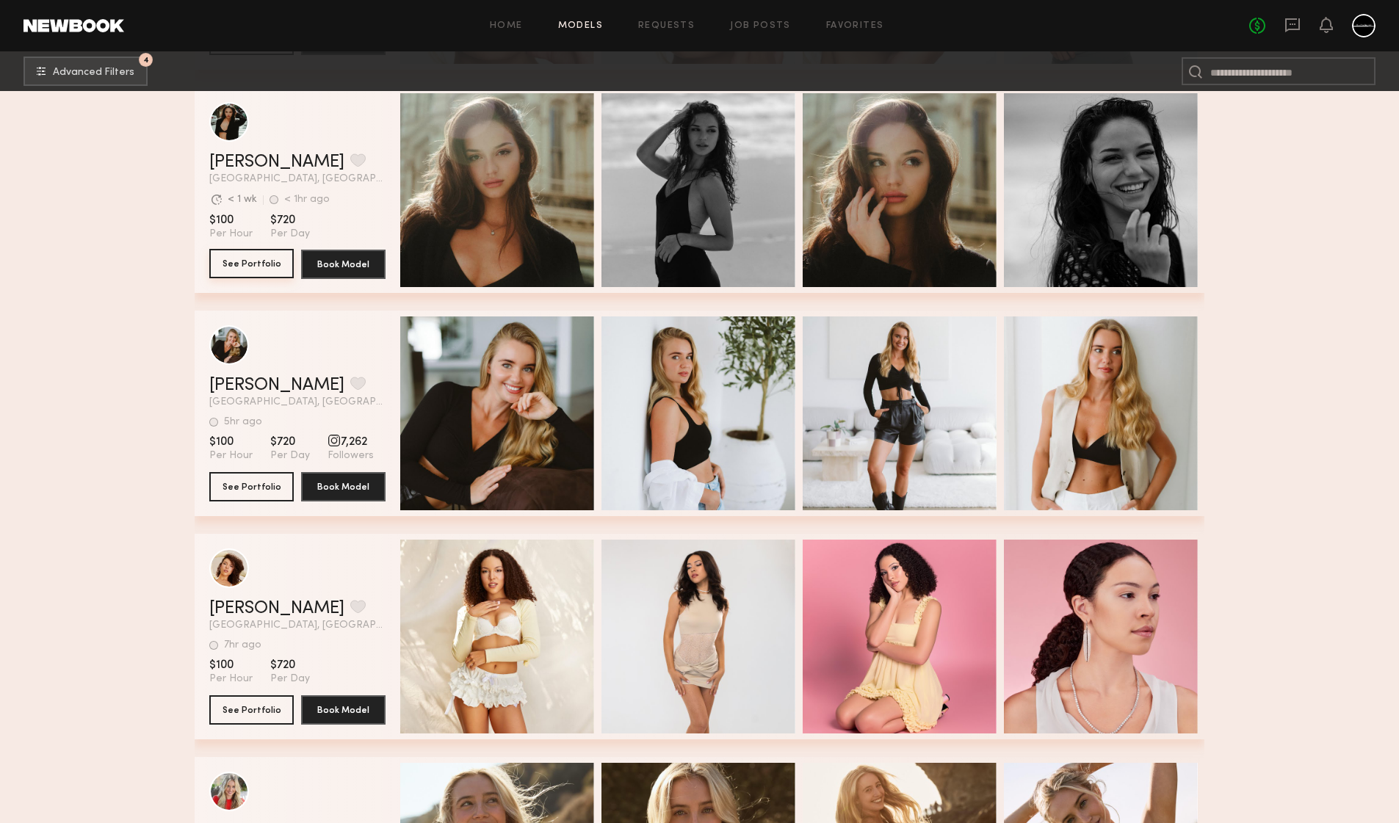
click at [255, 266] on button "See Portfolio" at bounding box center [251, 263] width 84 height 29
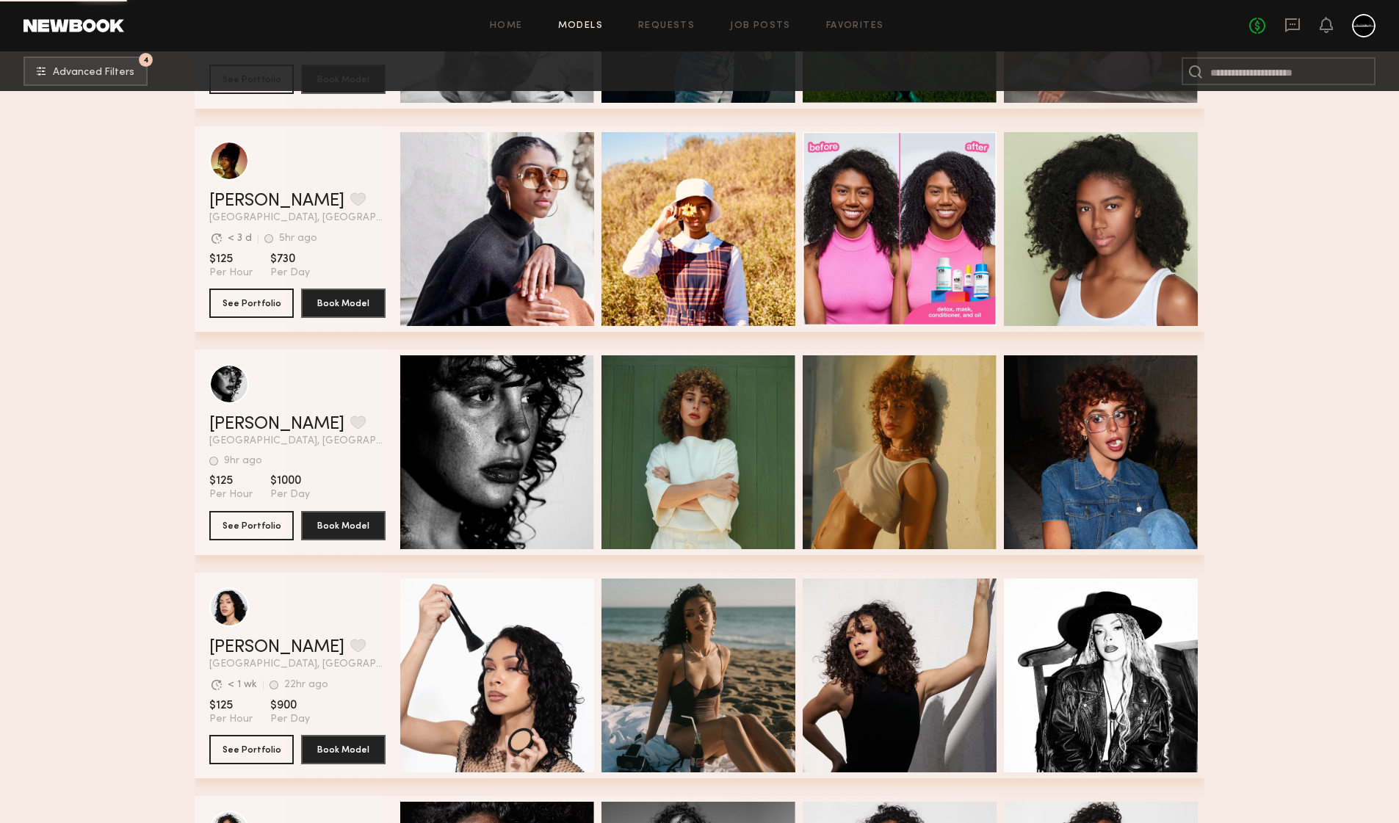
scroll to position [37053, 0]
